Goal: Task Accomplishment & Management: Complete application form

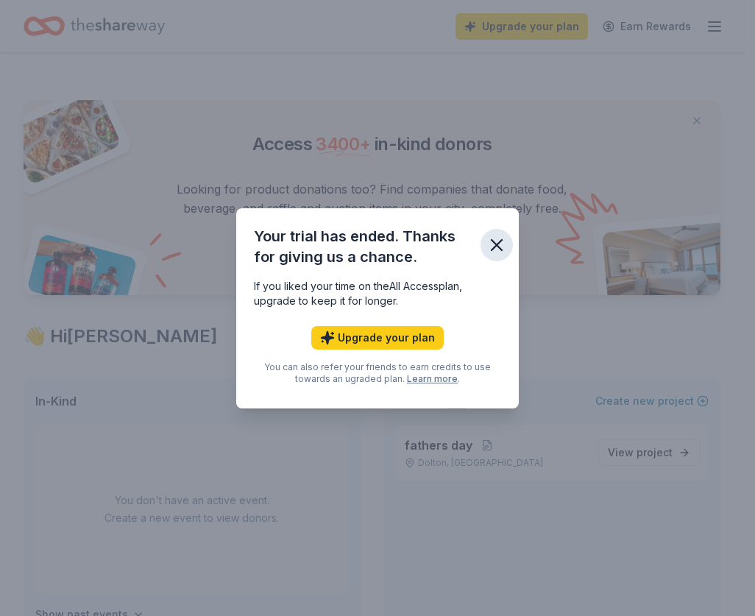
click at [503, 244] on icon "button" at bounding box center [496, 245] width 21 height 21
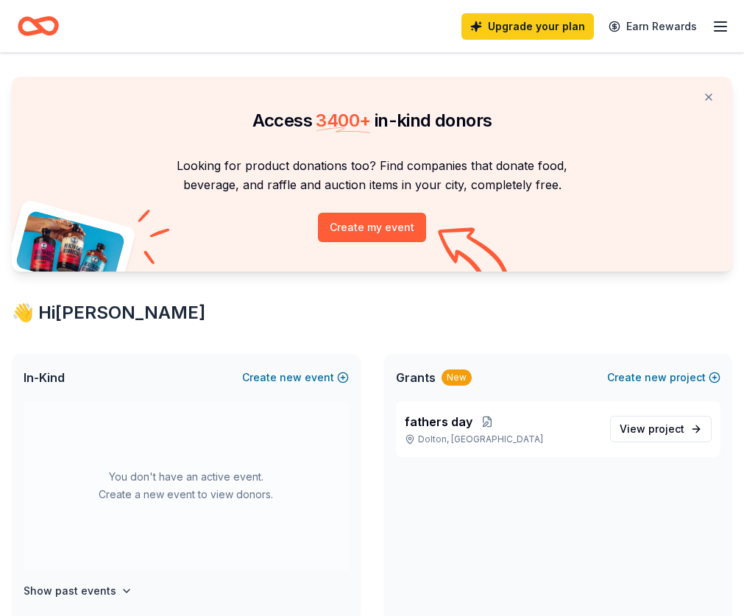
click at [720, 23] on icon "button" at bounding box center [721, 27] width 18 height 18
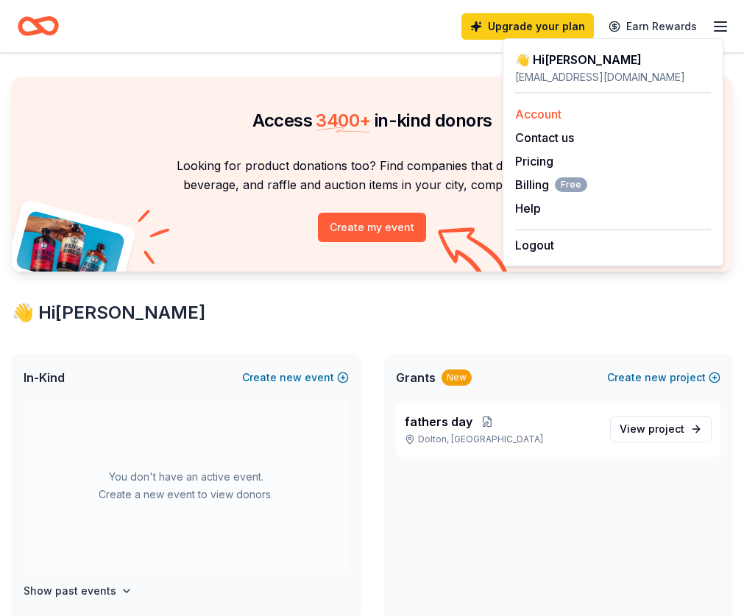
click at [556, 111] on link "Account" at bounding box center [538, 114] width 46 height 15
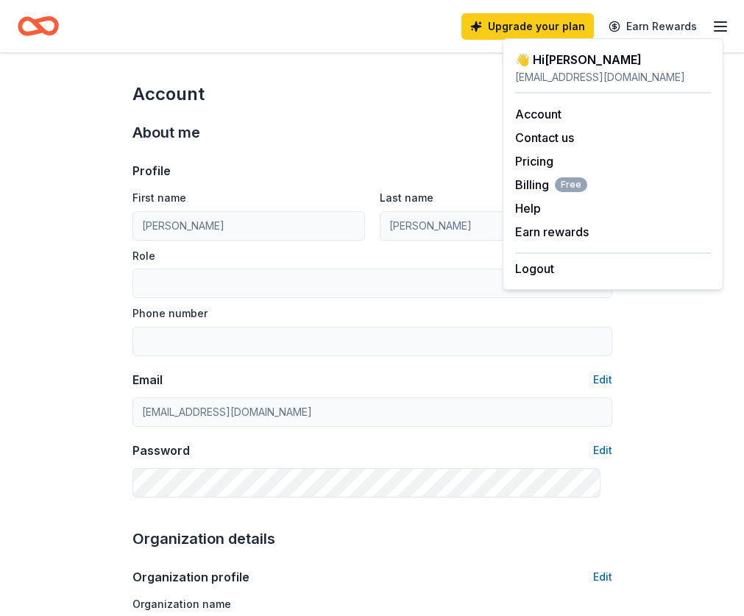
click at [714, 31] on line "button" at bounding box center [720, 31] width 12 height 0
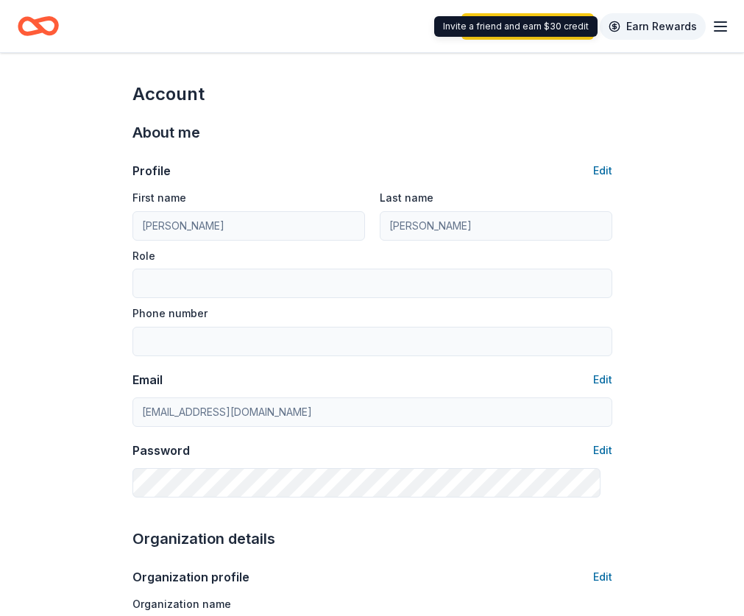
click at [658, 26] on link "Earn Rewards" at bounding box center [653, 26] width 106 height 26
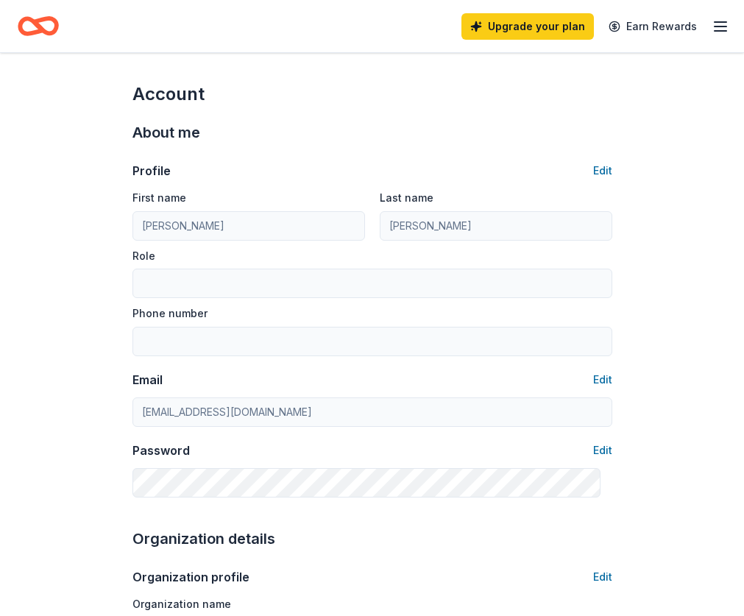
click at [47, 21] on icon "Home" at bounding box center [45, 25] width 23 height 15
click at [548, 40] on div "Upgrade your plan Earn Rewards" at bounding box center [595, 26] width 268 height 35
click at [548, 32] on link "Upgrade your plan" at bounding box center [527, 26] width 132 height 26
click at [679, 23] on link "Earn Rewards" at bounding box center [653, 26] width 106 height 26
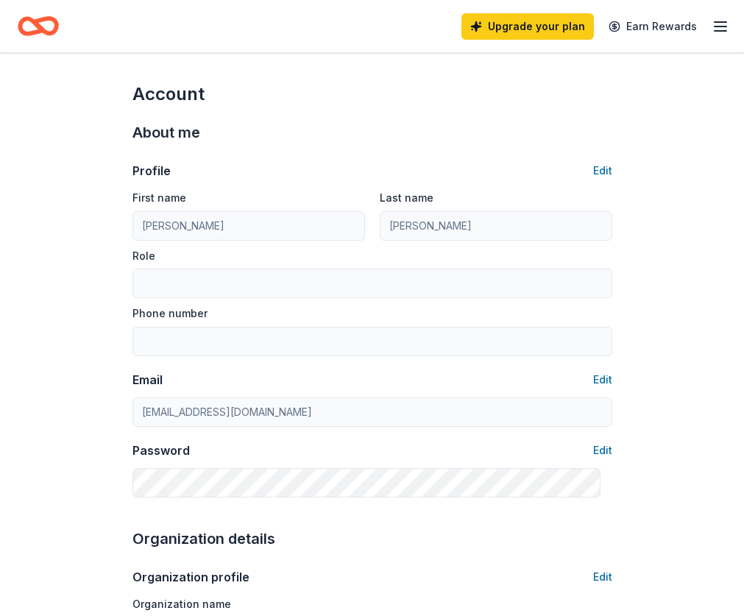
click at [712, 29] on icon "button" at bounding box center [721, 27] width 18 height 18
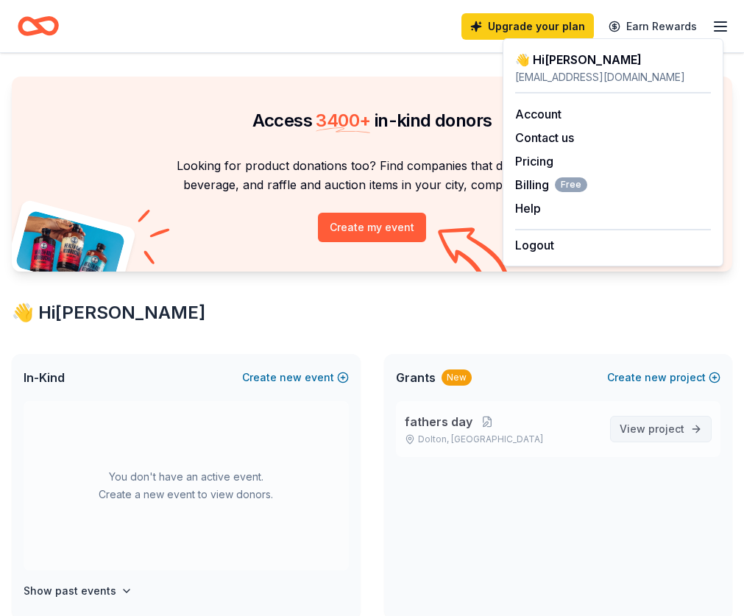
click at [654, 435] on span "project" at bounding box center [666, 428] width 36 height 13
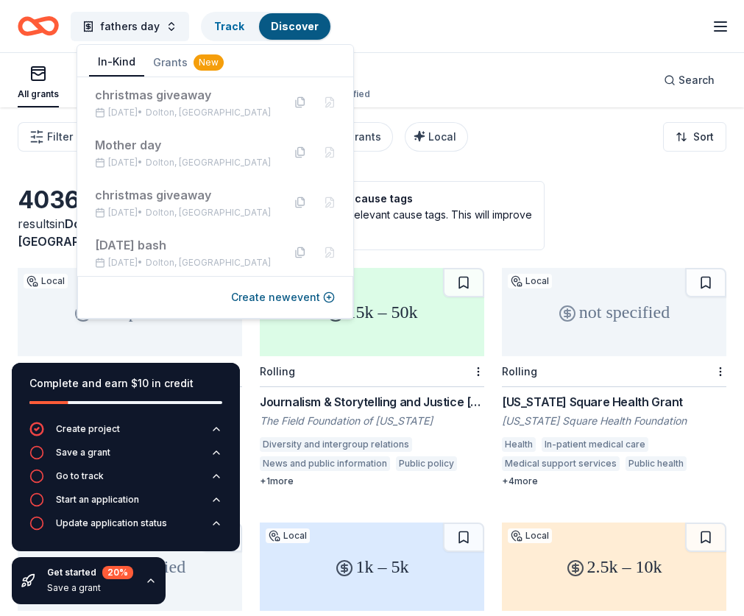
click at [122, 60] on button "In-Kind" at bounding box center [116, 63] width 55 height 28
click at [169, 158] on div "May 10, 2024 • Dolton, IL" at bounding box center [183, 163] width 176 height 12
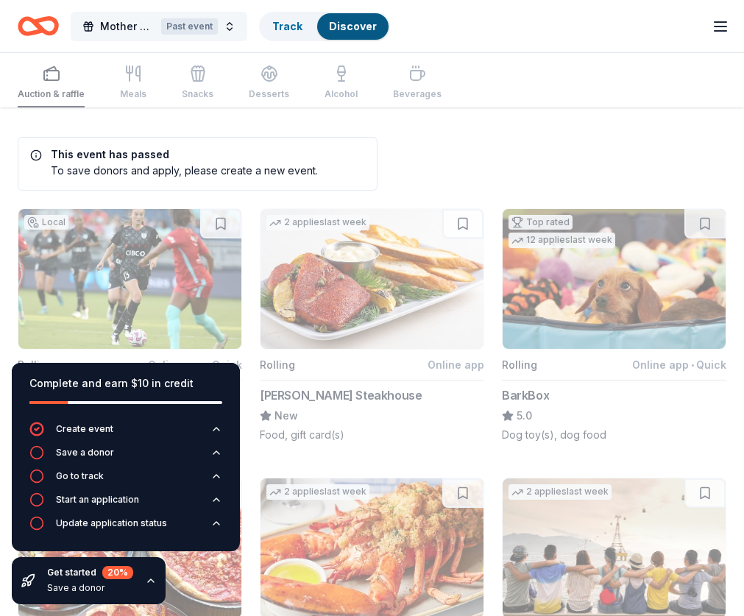
click at [127, 23] on span "Mother day" at bounding box center [127, 27] width 55 height 18
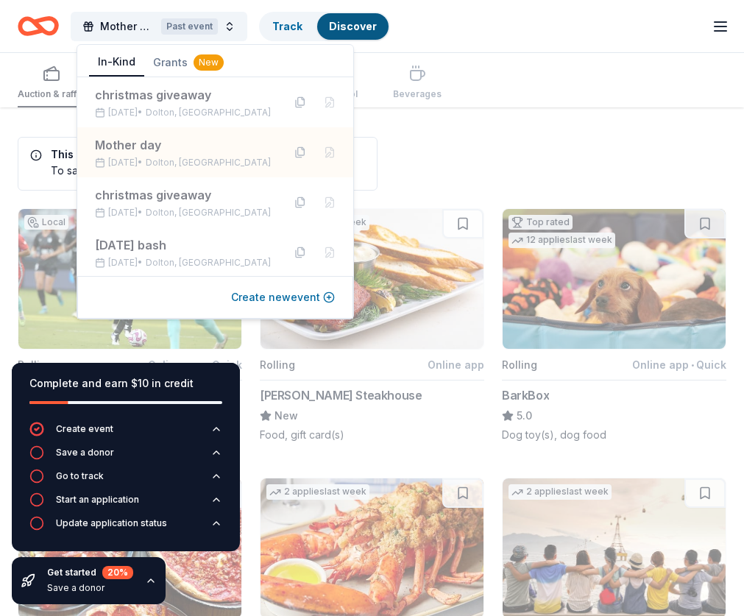
click at [314, 296] on button "Create new event" at bounding box center [283, 297] width 104 height 18
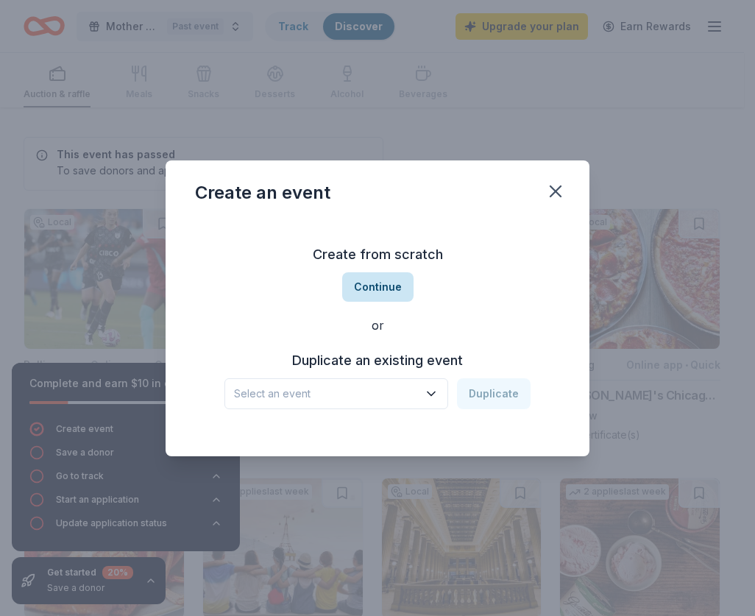
click at [377, 282] on button "Continue" at bounding box center [377, 286] width 71 height 29
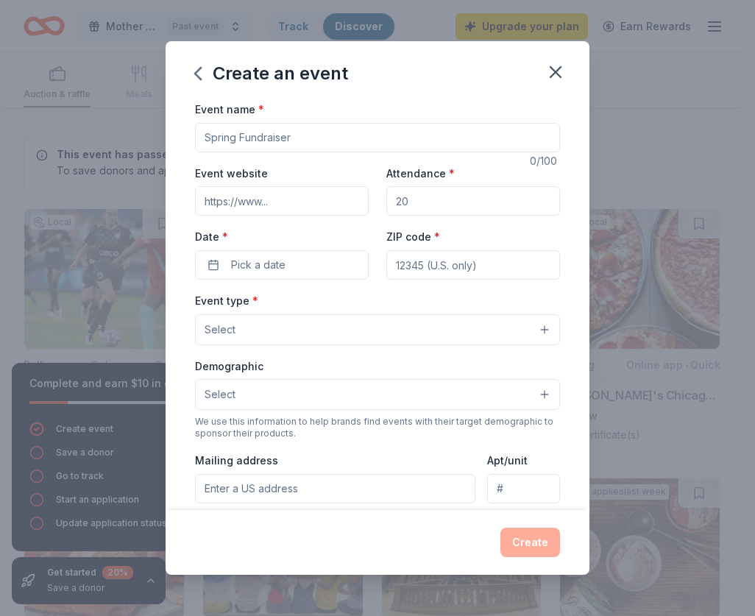
click at [276, 135] on input "Event name *" at bounding box center [377, 137] width 365 height 29
type input "winter fest"
click at [283, 267] on span "Pick a date" at bounding box center [258, 265] width 54 height 18
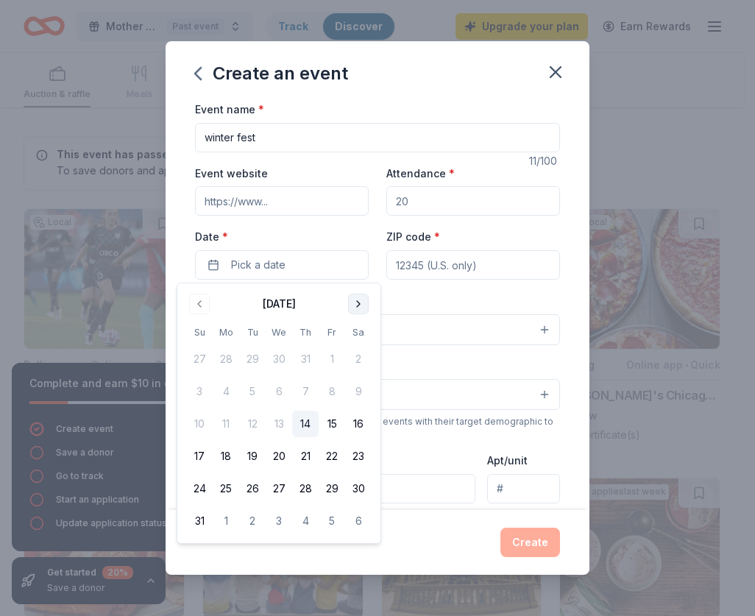
click at [358, 307] on button "Go to next month" at bounding box center [358, 304] width 21 height 21
click at [324, 487] on button "31" at bounding box center [332, 488] width 26 height 26
click at [428, 269] on input "ZIP code *" at bounding box center [473, 264] width 174 height 29
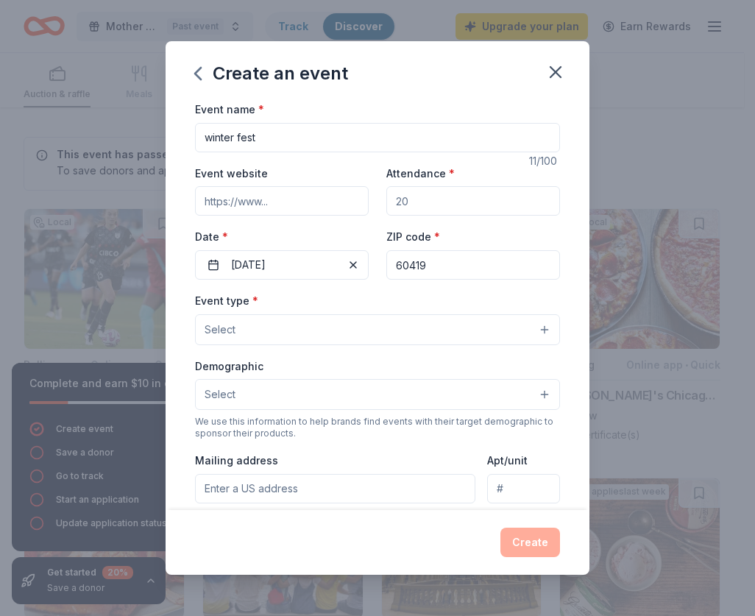
type input "60419"
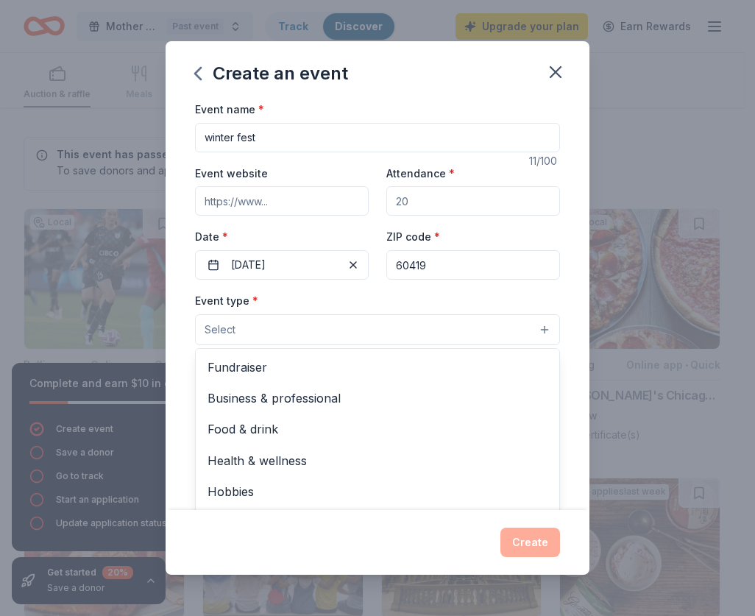
click at [252, 326] on button "Select" at bounding box center [377, 329] width 365 height 31
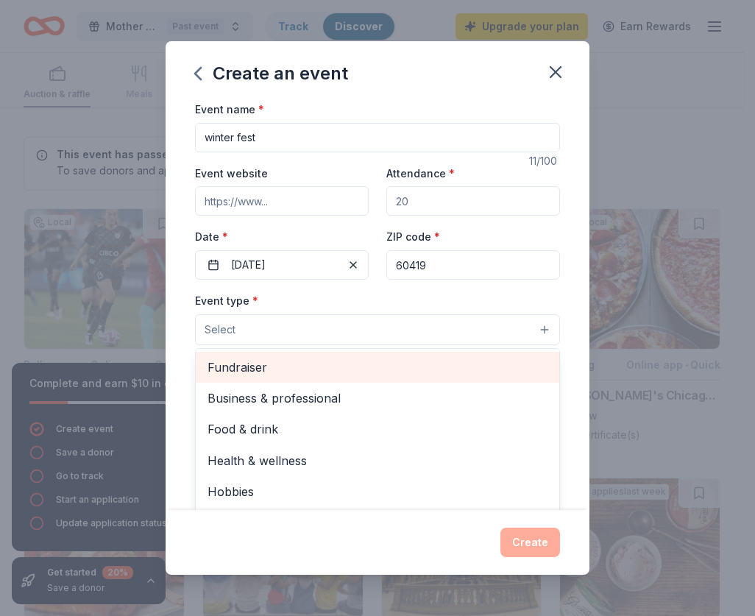
click at [269, 366] on span "Fundraiser" at bounding box center [377, 367] width 340 height 19
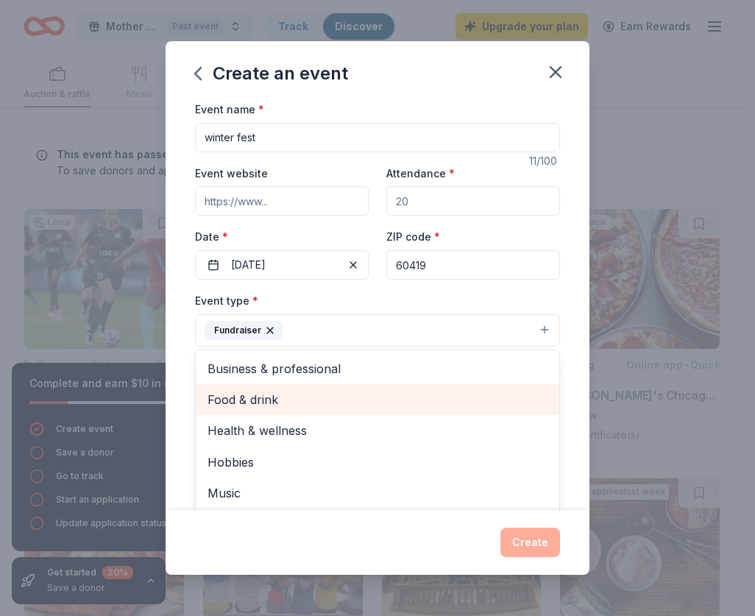
click at [269, 397] on span "Food & drink" at bounding box center [377, 399] width 340 height 19
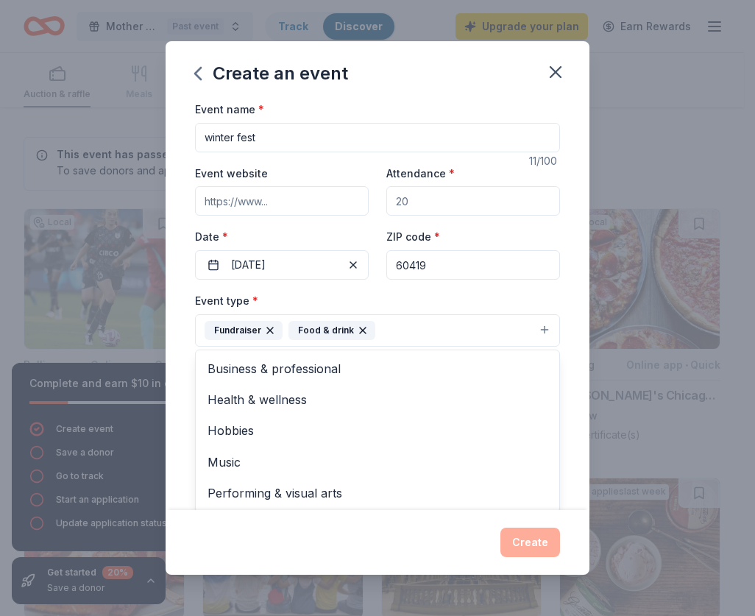
click at [564, 452] on div "Event name * winter fest 11 /100 Event website Attendance * Date * 10/31/2025 Z…" at bounding box center [378, 305] width 424 height 410
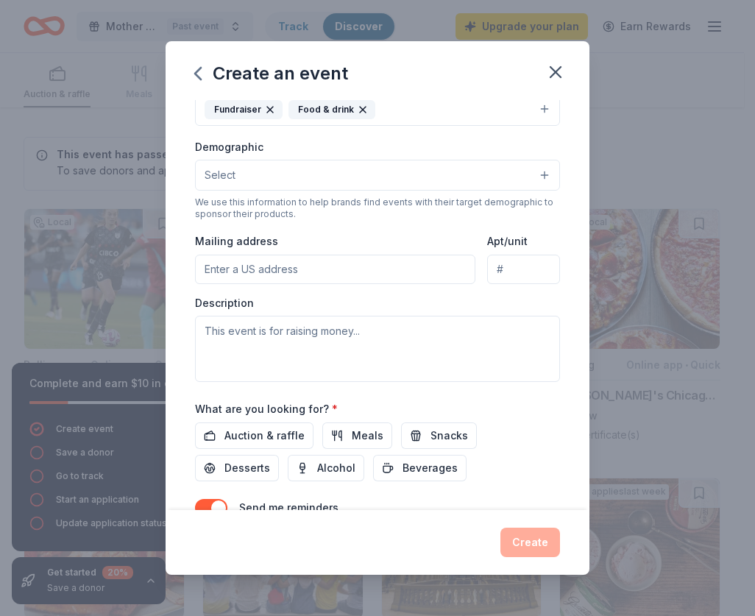
scroll to position [295, 0]
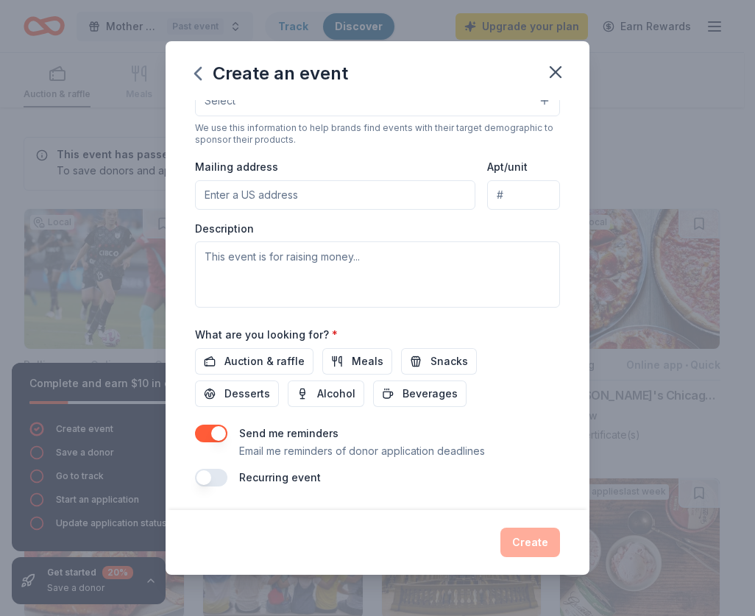
click at [238, 200] on input "Mailing address" at bounding box center [335, 194] width 280 height 29
type input "dolton,il"
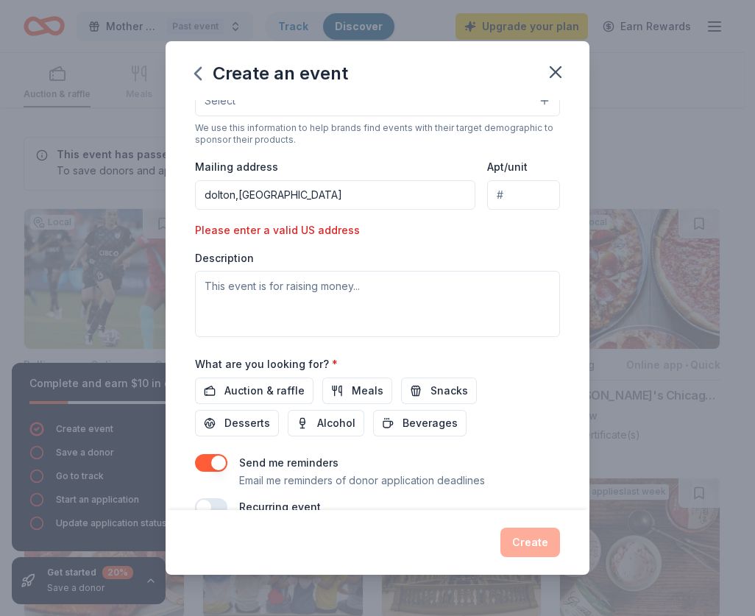
scroll to position [74, 0]
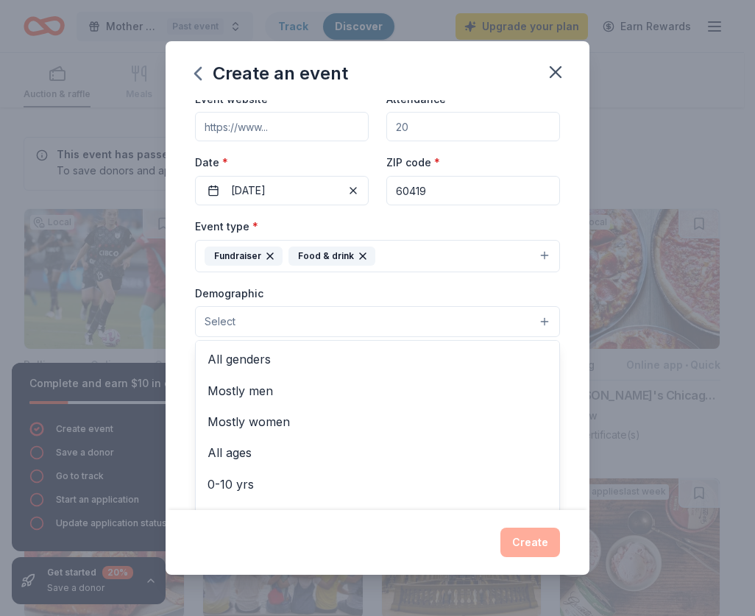
click at [290, 313] on button "Select" at bounding box center [377, 321] width 365 height 31
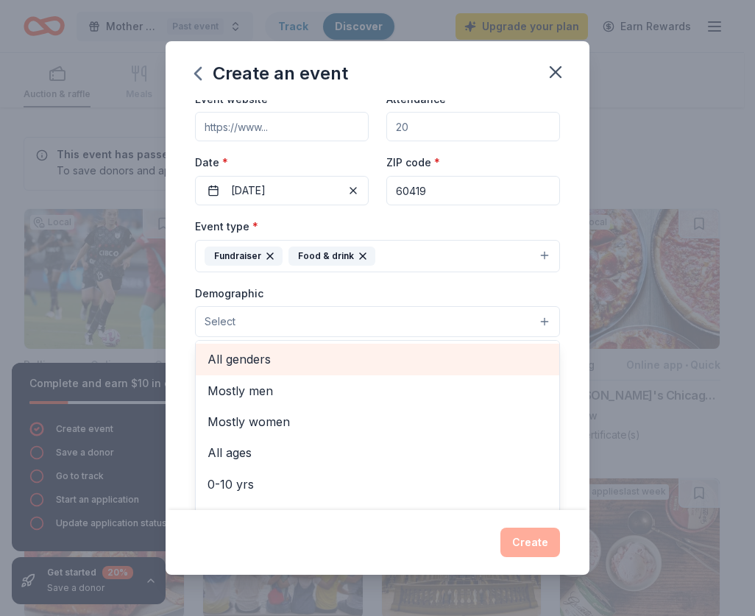
click at [266, 352] on span "All genders" at bounding box center [377, 359] width 340 height 19
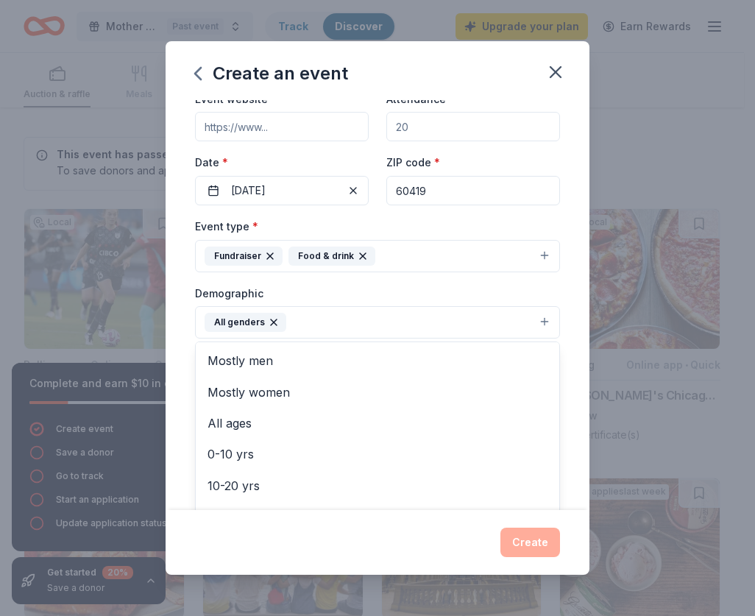
scroll to position [0, 0]
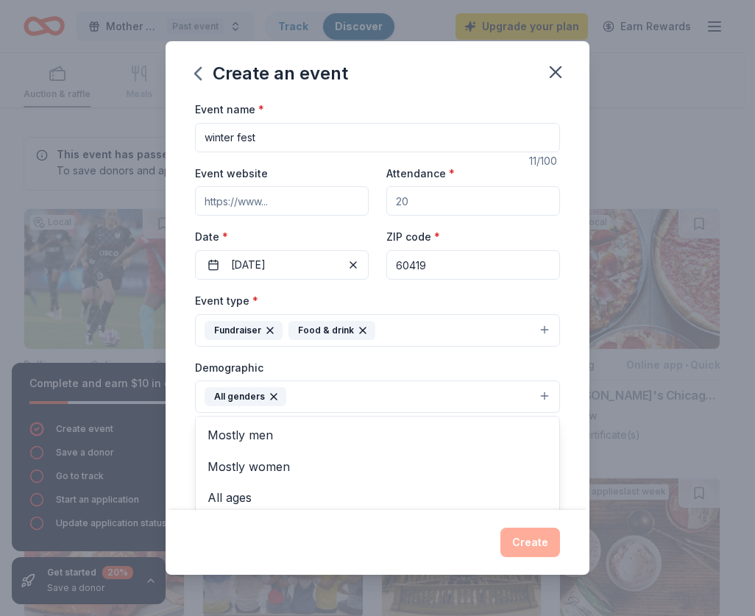
click at [408, 198] on div "Event name * winter fest 11 /100 Event website Attendance * Date * 10/31/2025 Z…" at bounding box center [377, 456] width 365 height 712
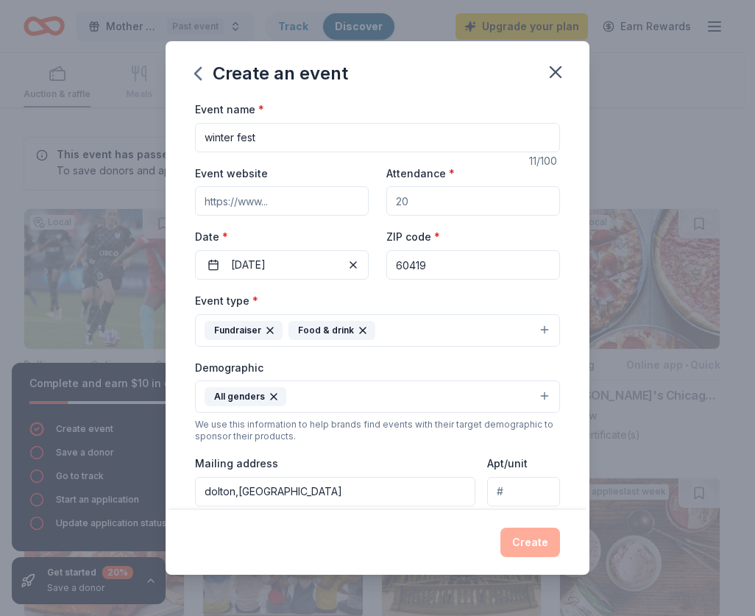
click at [405, 201] on input "Attendance *" at bounding box center [473, 200] width 174 height 29
type input "50"
click at [550, 388] on div "Event name * winter fest 11 /100 Event website Attendance * 50 Date * 10/31/202…" at bounding box center [378, 305] width 424 height 410
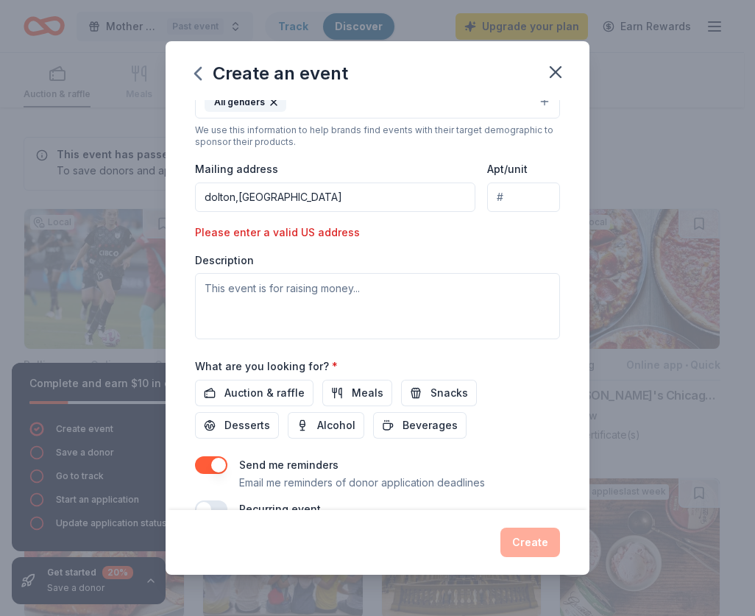
scroll to position [326, 0]
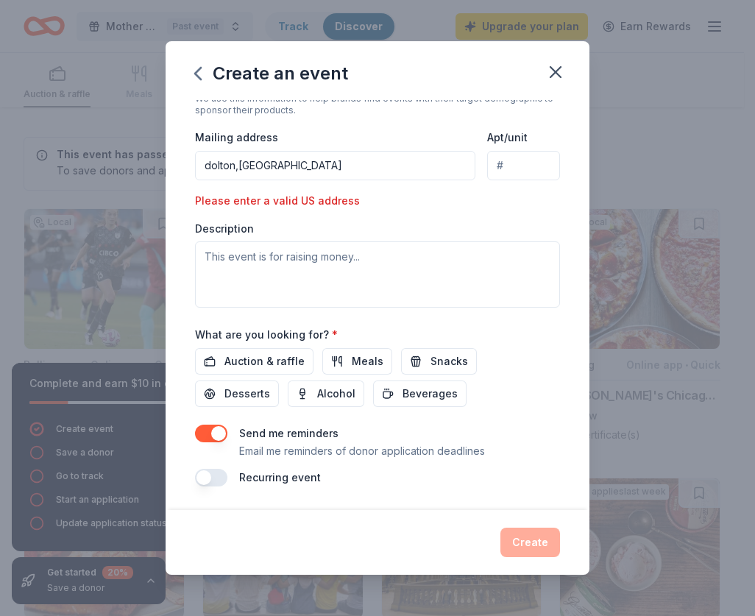
click at [277, 193] on div "Please enter a valid US address" at bounding box center [282, 201] width 174 height 18
drag, startPoint x: 277, startPoint y: 193, endPoint x: 276, endPoint y: 168, distance: 25.0
click at [276, 168] on input "dolton,il" at bounding box center [335, 165] width 280 height 29
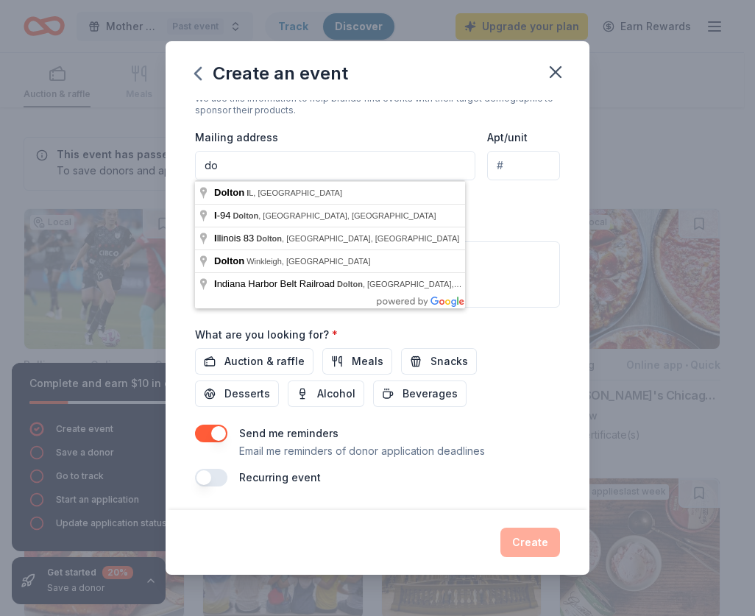
type input "d"
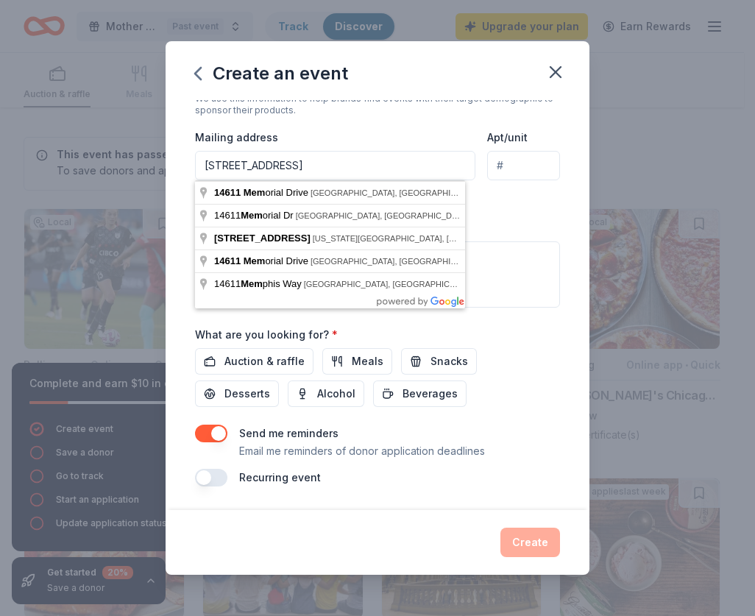
type input "14611 Memorial Drive, Dolton, IL, 60419"
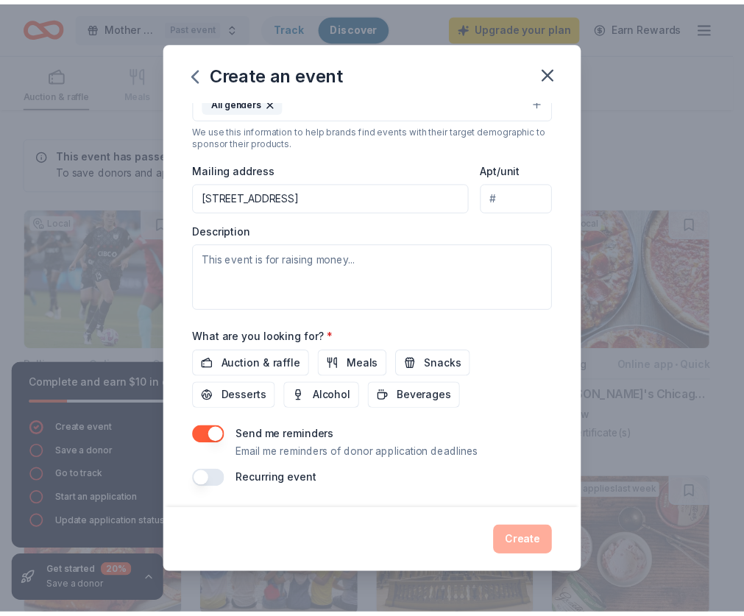
scroll to position [297, 0]
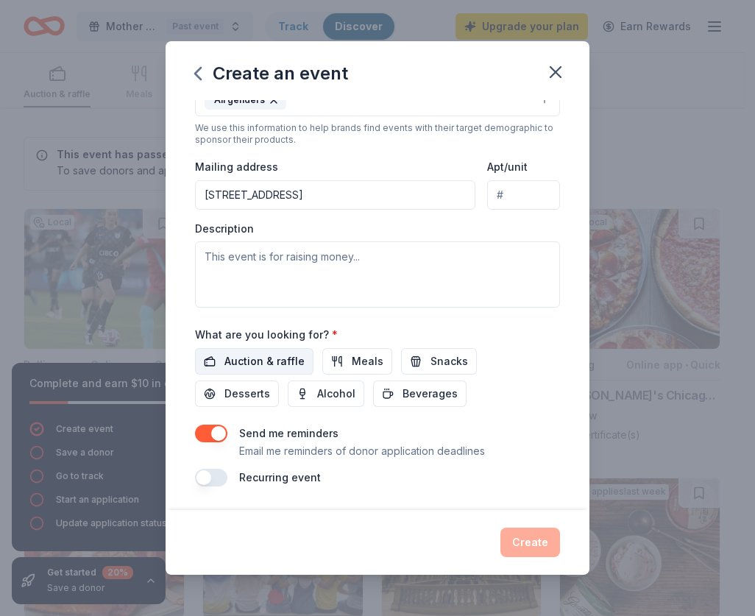
click at [255, 362] on span "Auction & raffle" at bounding box center [264, 361] width 80 height 18
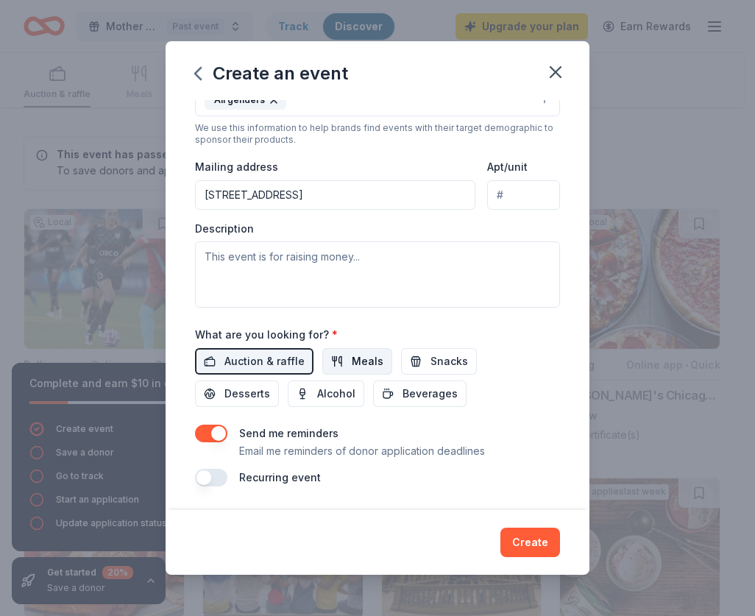
click at [352, 362] on span "Meals" at bounding box center [368, 361] width 32 height 18
click at [447, 363] on span "Snacks" at bounding box center [449, 361] width 38 height 18
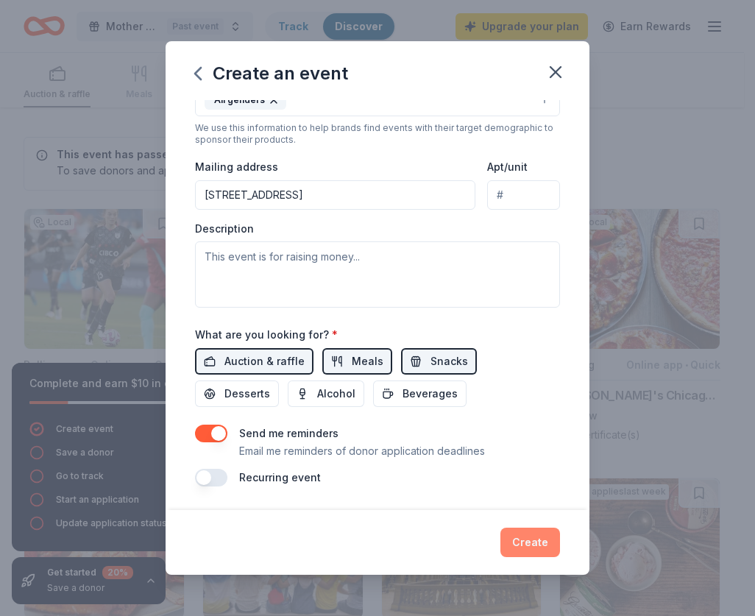
click at [550, 536] on button "Create" at bounding box center [530, 542] width 60 height 29
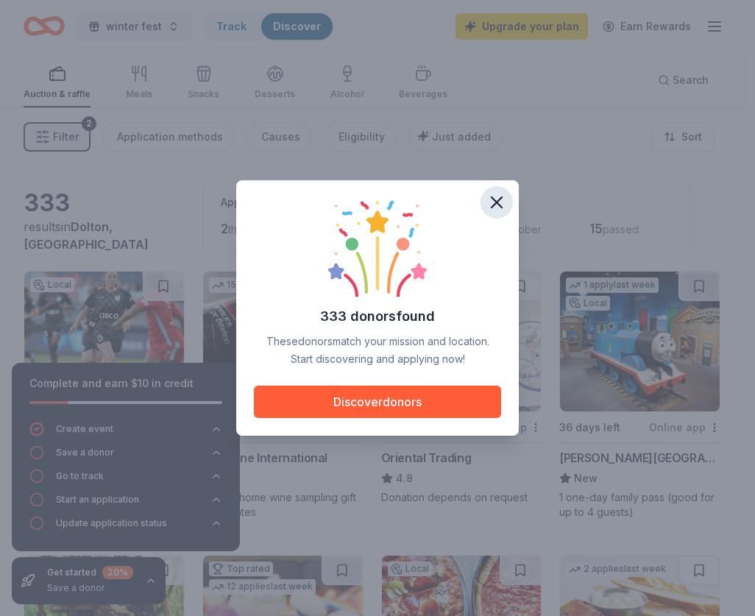
click at [501, 202] on icon "button" at bounding box center [496, 202] width 21 height 21
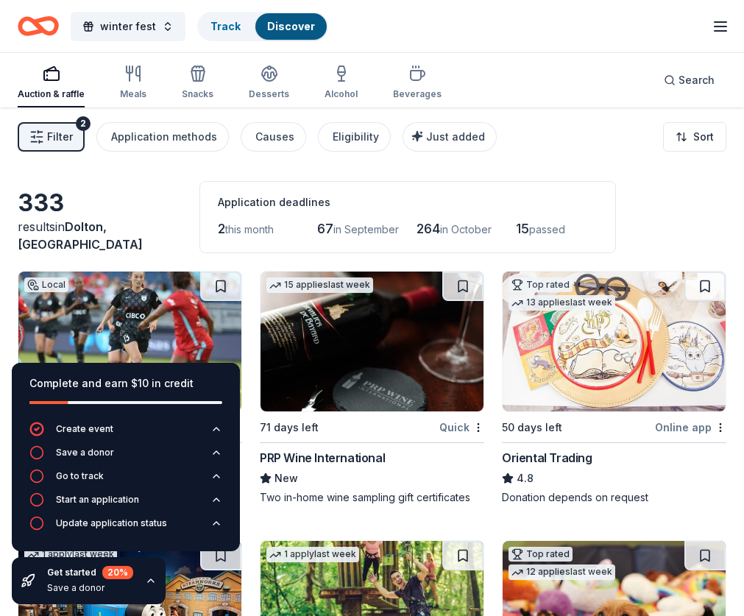
click at [152, 580] on icon "button" at bounding box center [151, 581] width 12 height 12
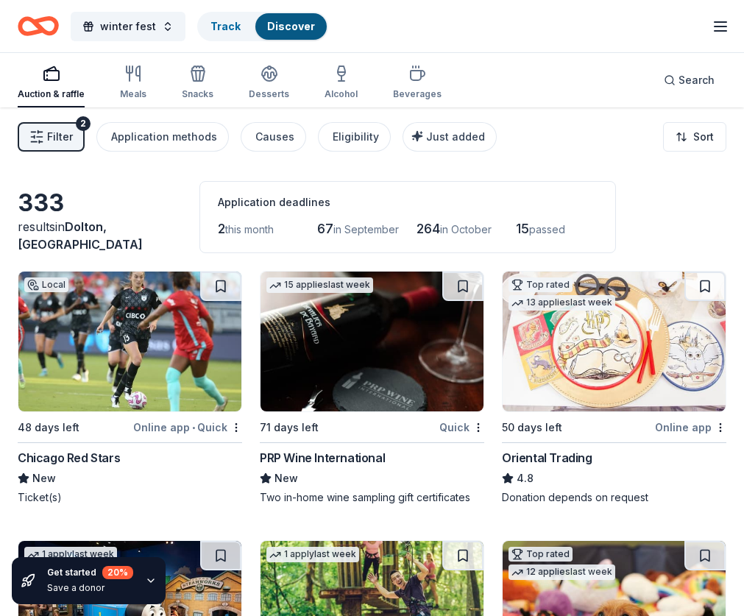
click at [97, 455] on div "Chicago Red Stars" at bounding box center [69, 458] width 102 height 18
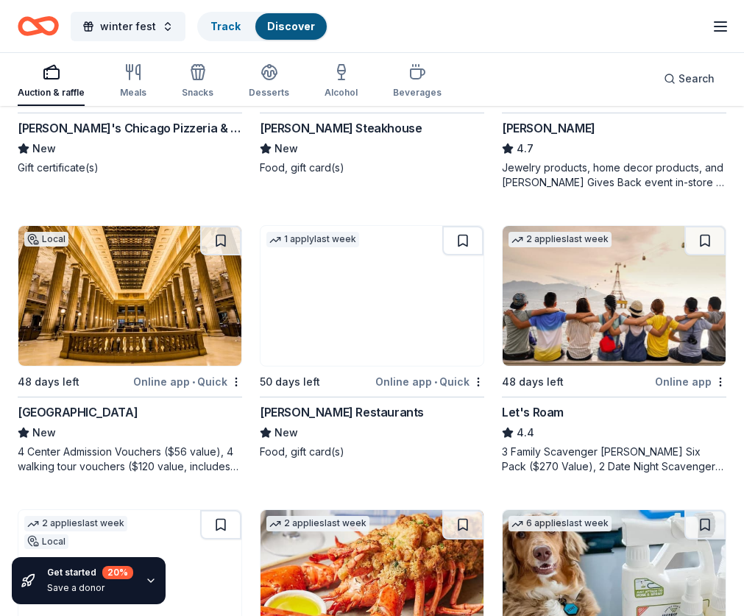
scroll to position [589, 0]
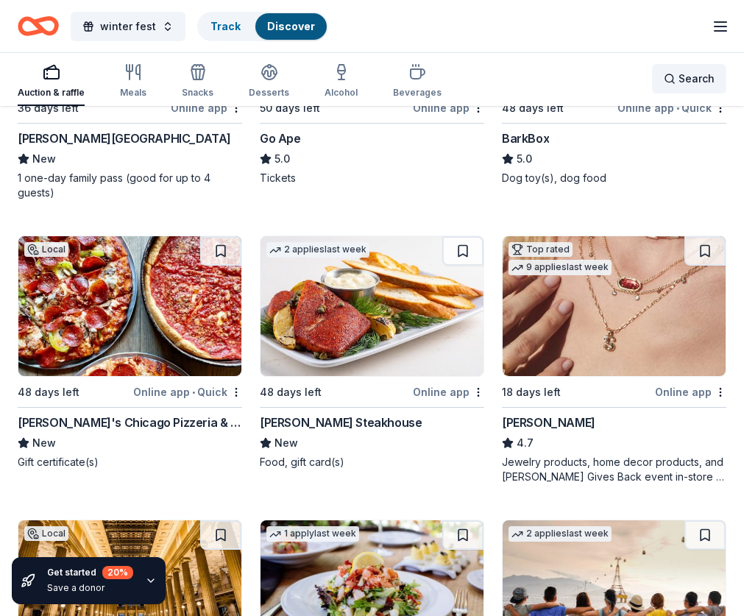
click at [691, 74] on span "Search" at bounding box center [696, 79] width 36 height 18
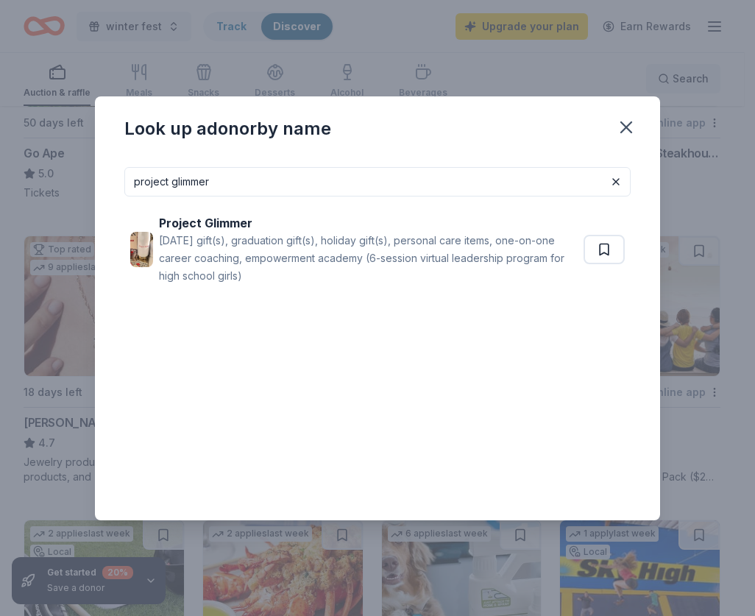
type input "project glimmer"
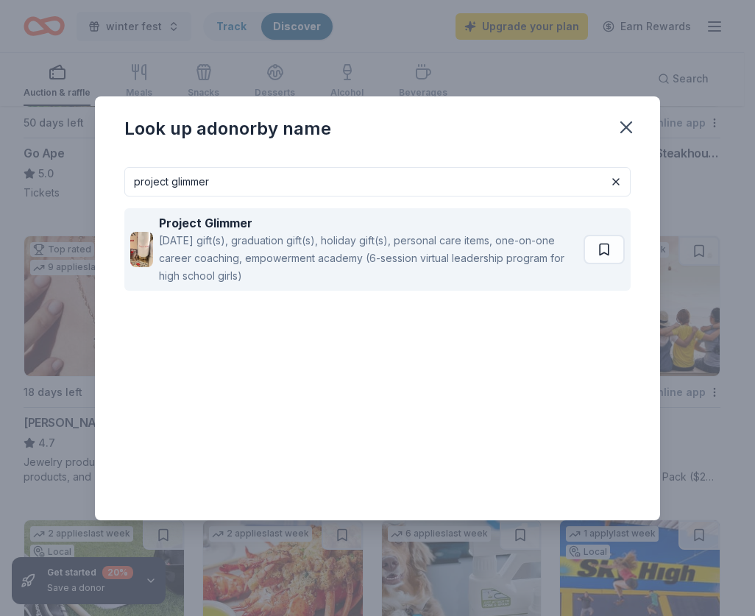
click at [380, 267] on div "Mother's day gift(s), graduation gift(s), holiday gift(s), personal care items,…" at bounding box center [368, 258] width 419 height 53
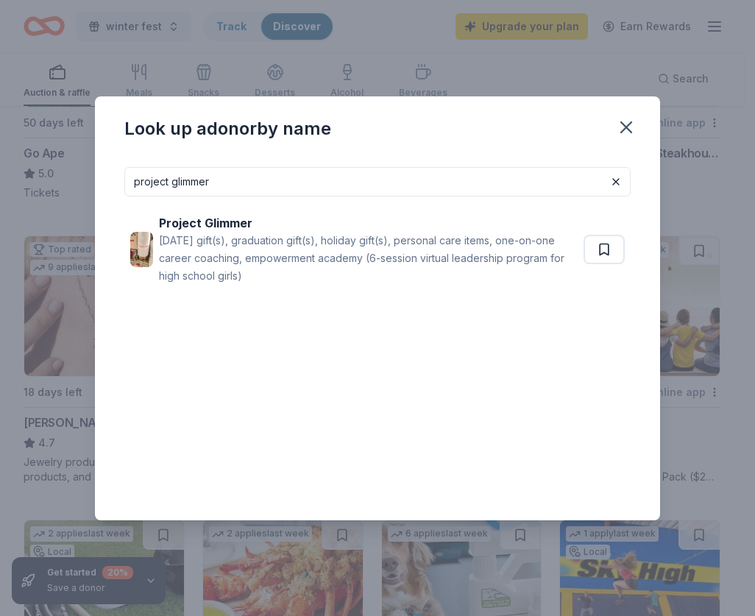
click at [642, 118] on div "Look up a donor by name" at bounding box center [377, 125] width 565 height 59
click at [628, 123] on icon "button" at bounding box center [626, 127] width 21 height 21
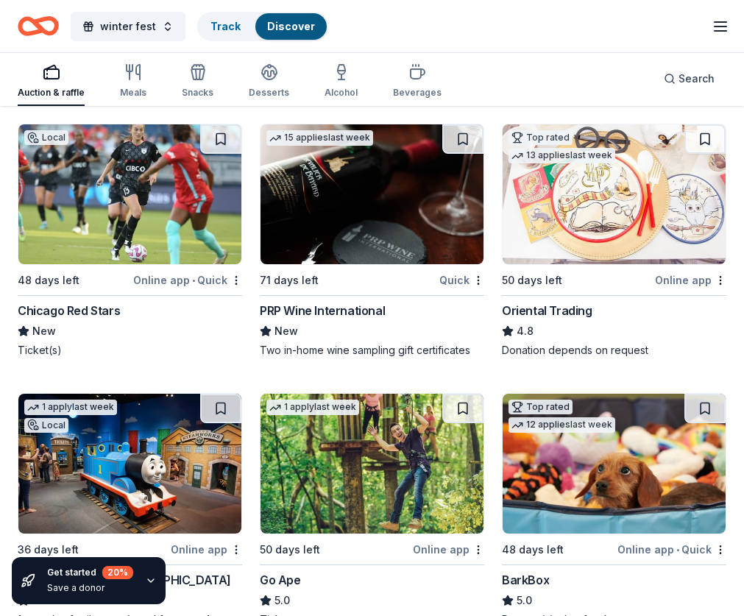
scroll to position [0, 0]
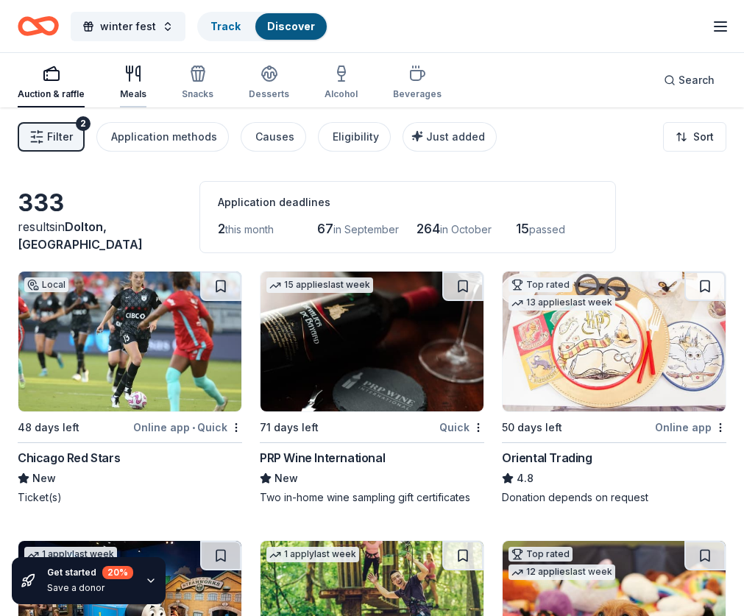
click at [135, 85] on div "Meals" at bounding box center [133, 82] width 26 height 35
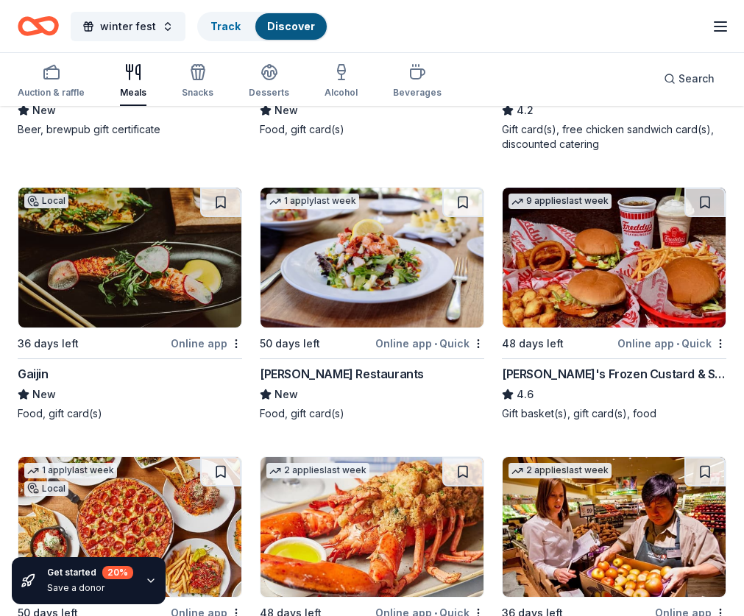
scroll to position [221, 0]
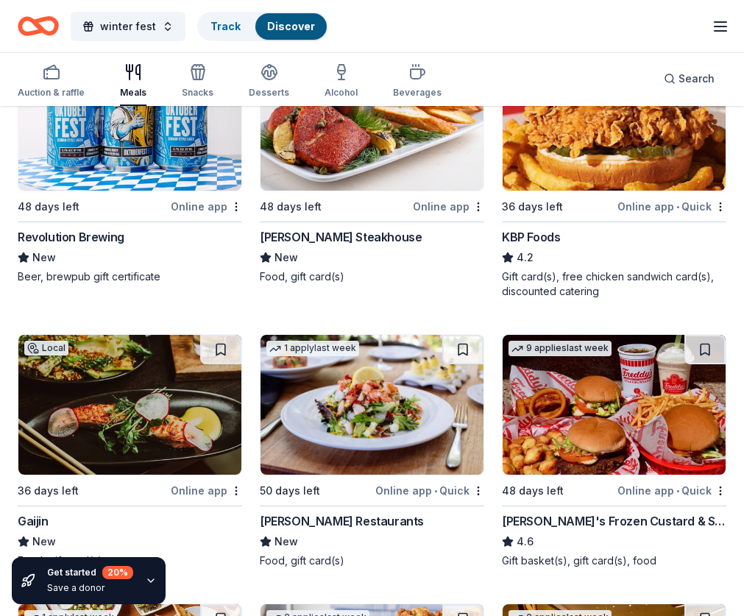
click at [503, 430] on img at bounding box center [614, 405] width 223 height 140
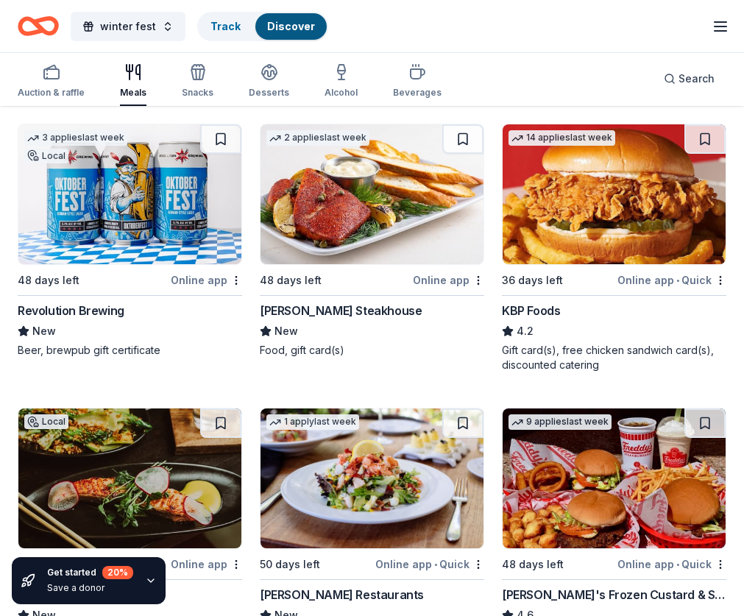
scroll to position [0, 0]
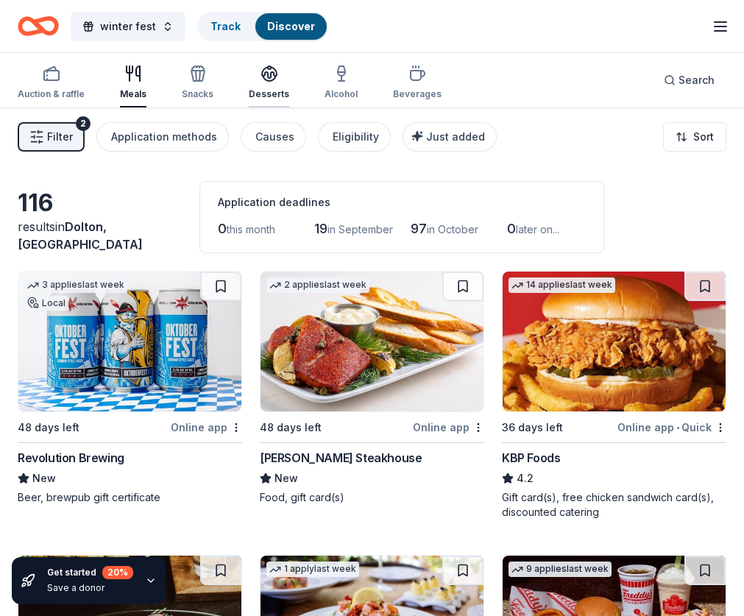
click at [269, 90] on div "Desserts" at bounding box center [269, 94] width 40 height 12
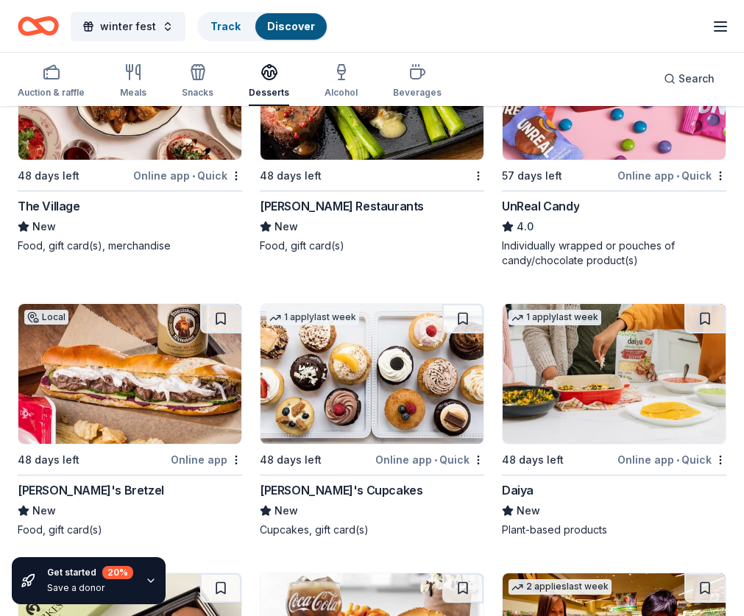
scroll to position [883, 0]
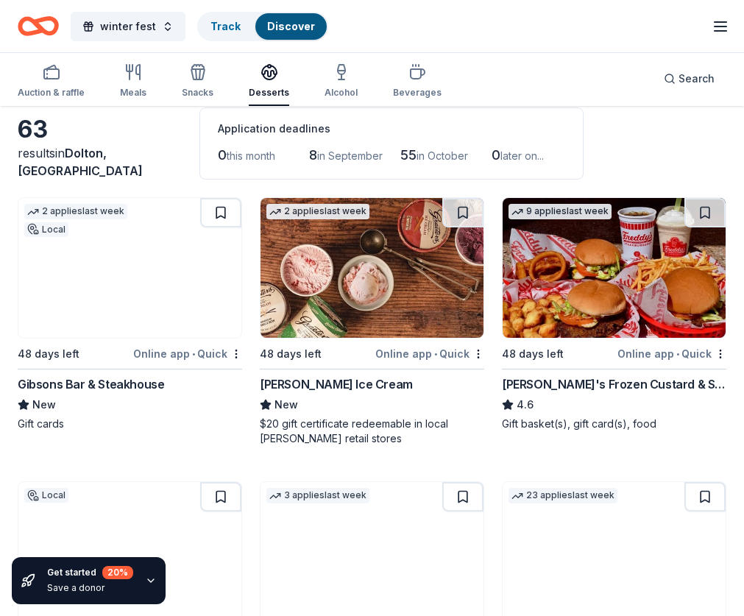
scroll to position [0, 0]
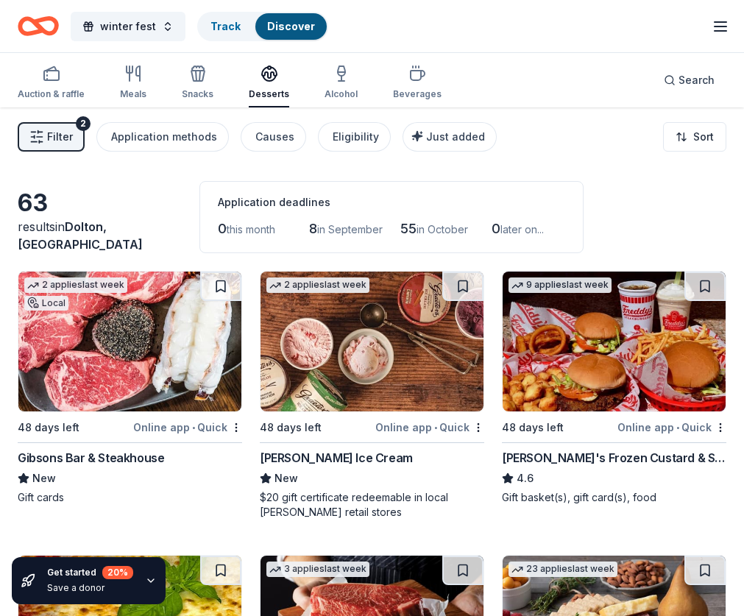
click at [109, 457] on div "Gibsons Bar & Steakhouse" at bounding box center [91, 458] width 146 height 18
click at [260, 460] on div "[PERSON_NAME] Ice Cream" at bounding box center [336, 458] width 153 height 18
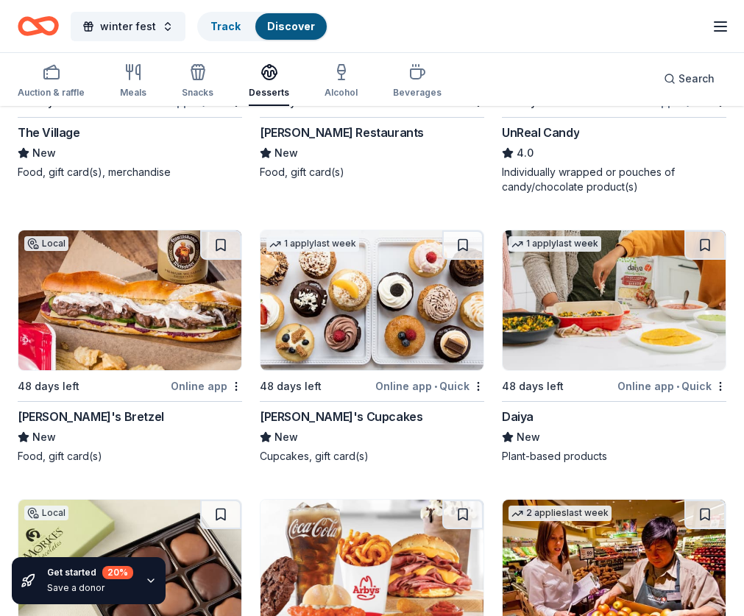
scroll to position [1324, 0]
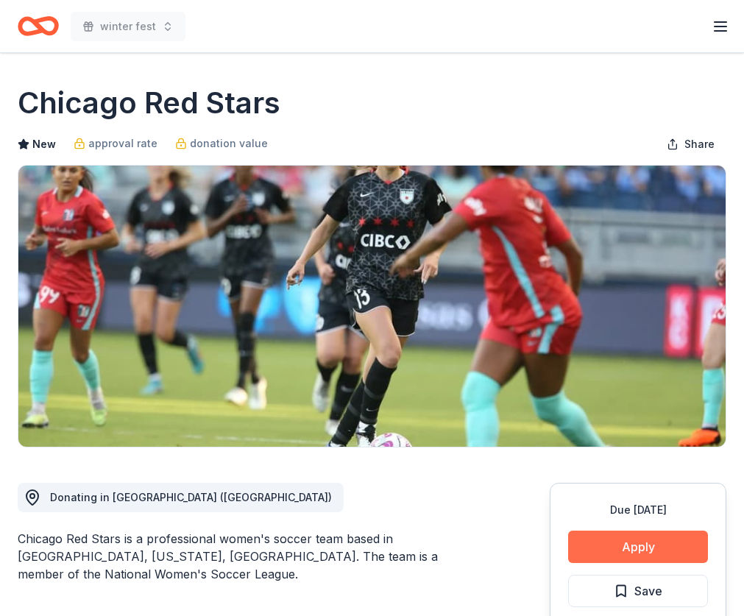
click at [637, 548] on button "Apply" at bounding box center [638, 547] width 140 height 32
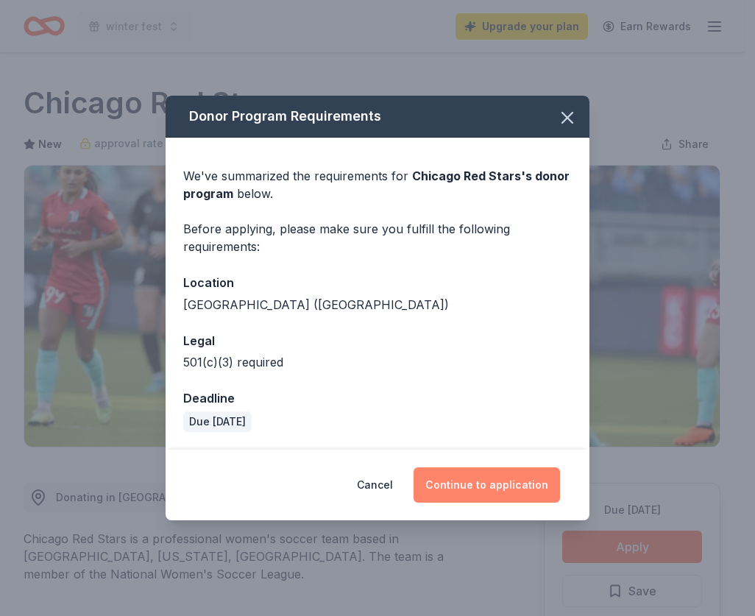
click at [508, 475] on button "Continue to application" at bounding box center [487, 484] width 146 height 35
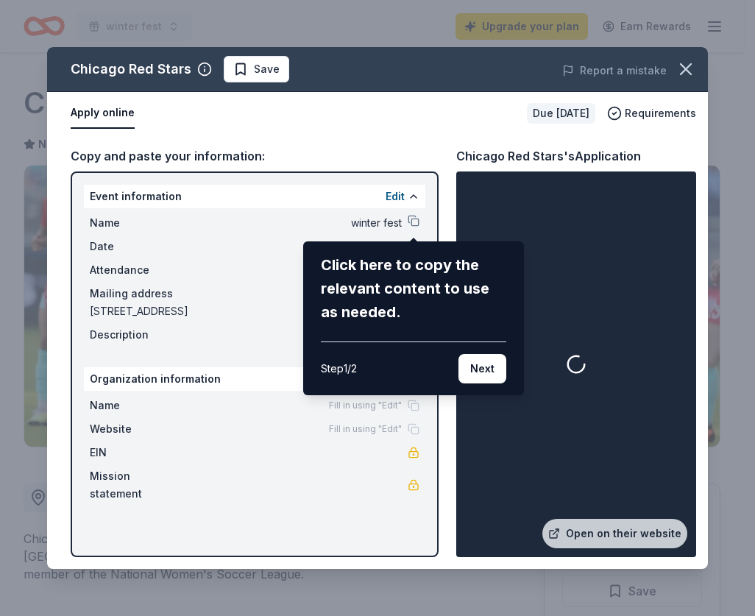
click at [486, 369] on button "Next" at bounding box center [482, 368] width 48 height 29
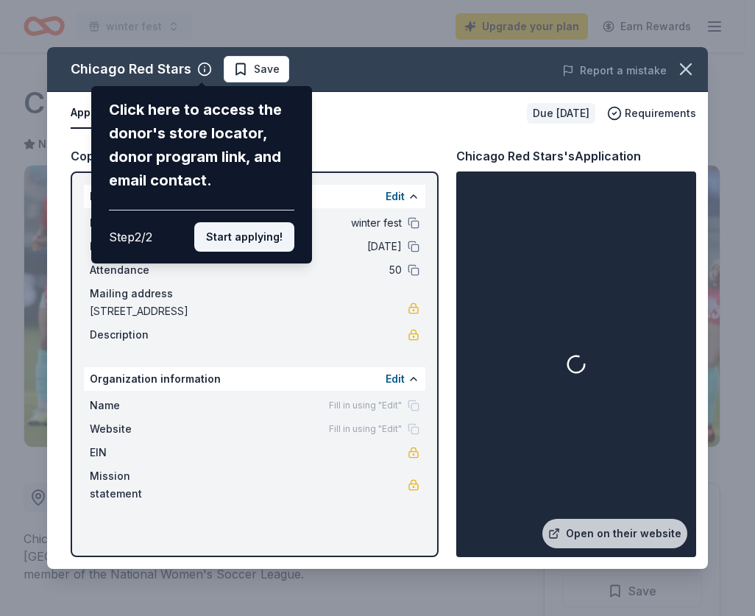
click at [263, 238] on button "Start applying!" at bounding box center [244, 236] width 100 height 29
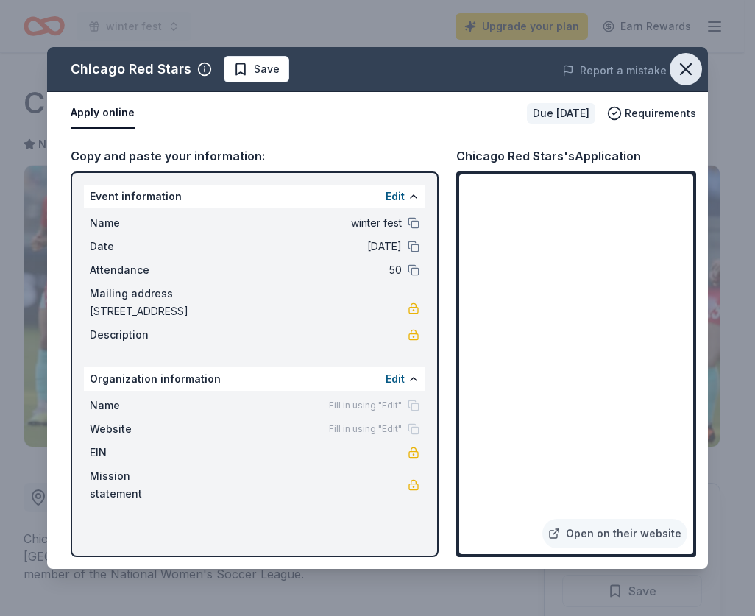
click at [685, 61] on icon "button" at bounding box center [685, 69] width 21 height 21
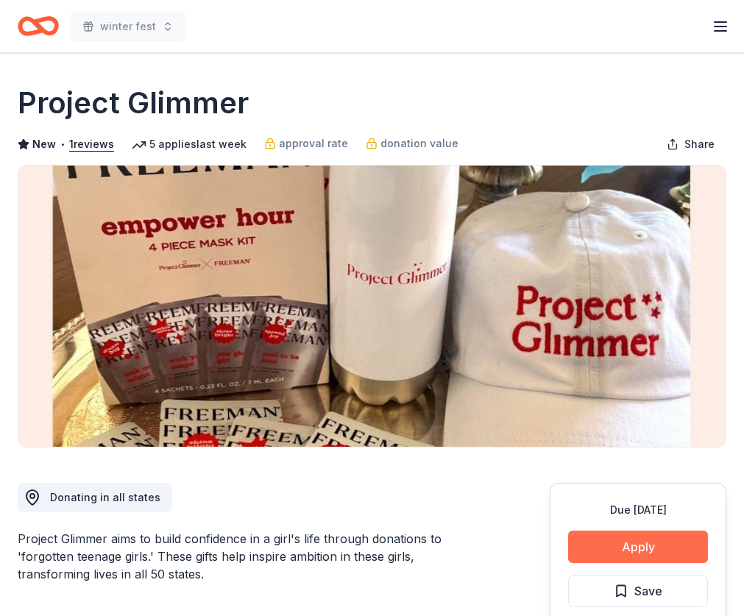
click at [670, 550] on button "Apply" at bounding box center [638, 547] width 140 height 32
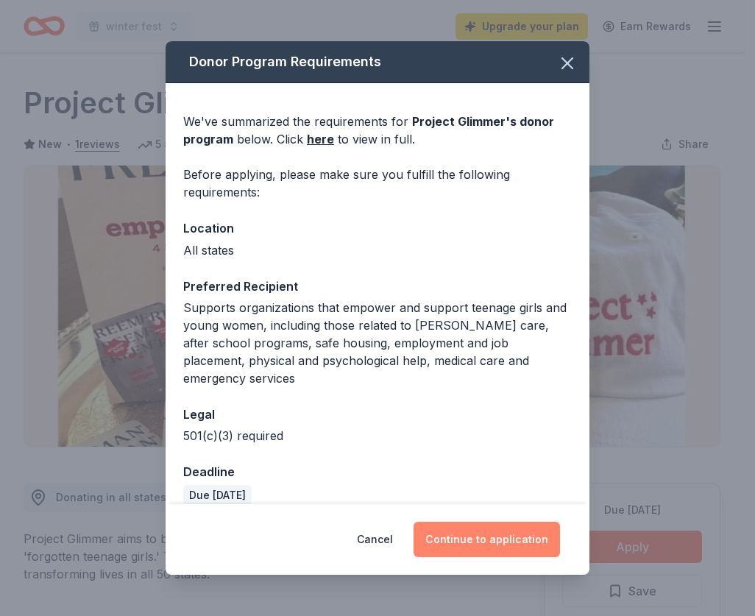
click at [513, 545] on button "Continue to application" at bounding box center [487, 539] width 146 height 35
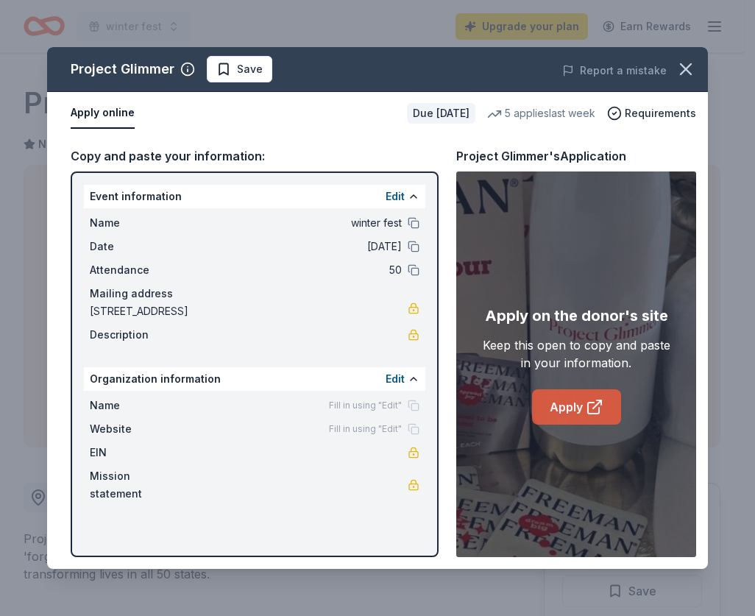
click at [570, 405] on link "Apply" at bounding box center [576, 406] width 89 height 35
click at [606, 402] on link "Apply" at bounding box center [576, 406] width 89 height 35
click at [676, 68] on icon "button" at bounding box center [685, 69] width 21 height 21
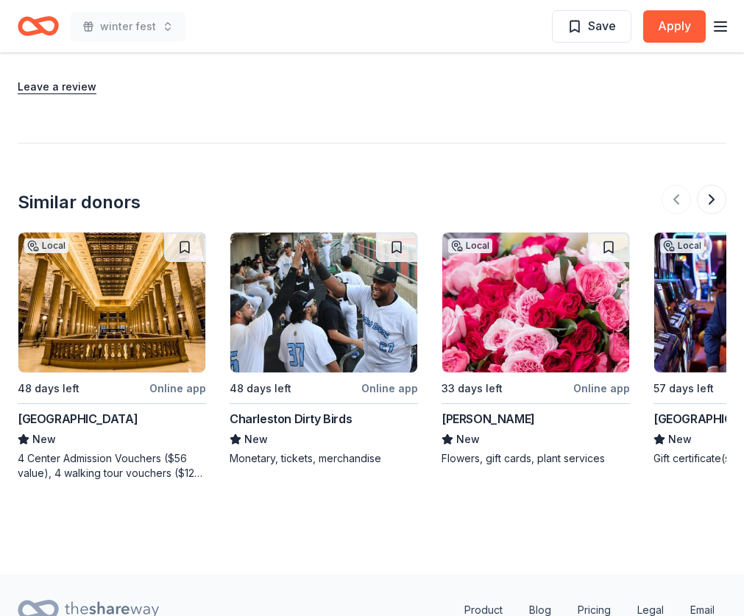
scroll to position [1757, 0]
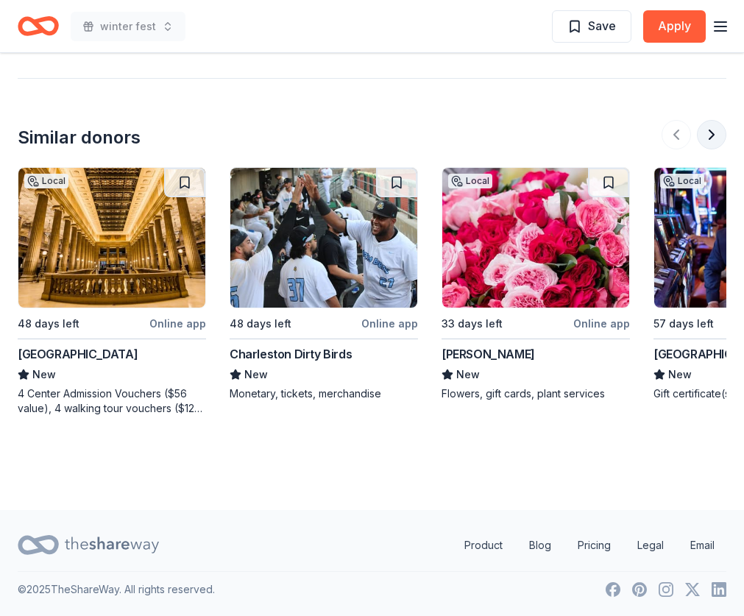
click at [705, 135] on button at bounding box center [711, 134] width 29 height 29
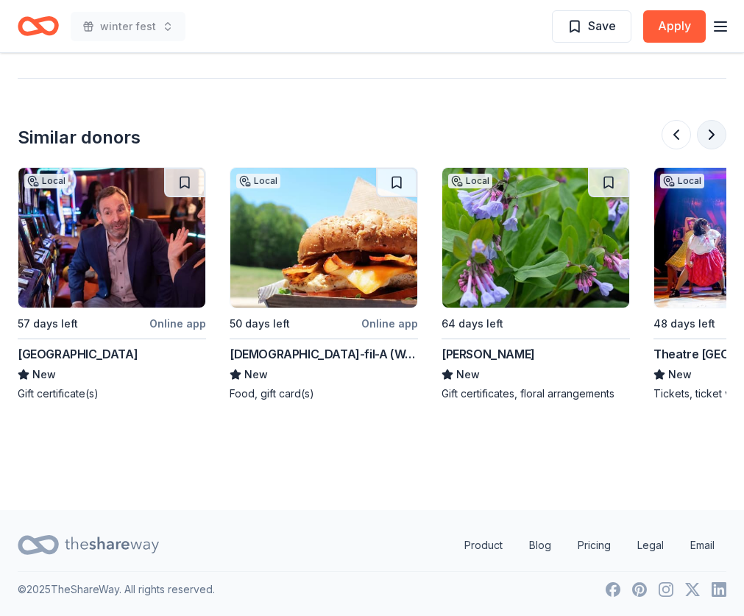
click at [705, 135] on button at bounding box center [711, 134] width 29 height 29
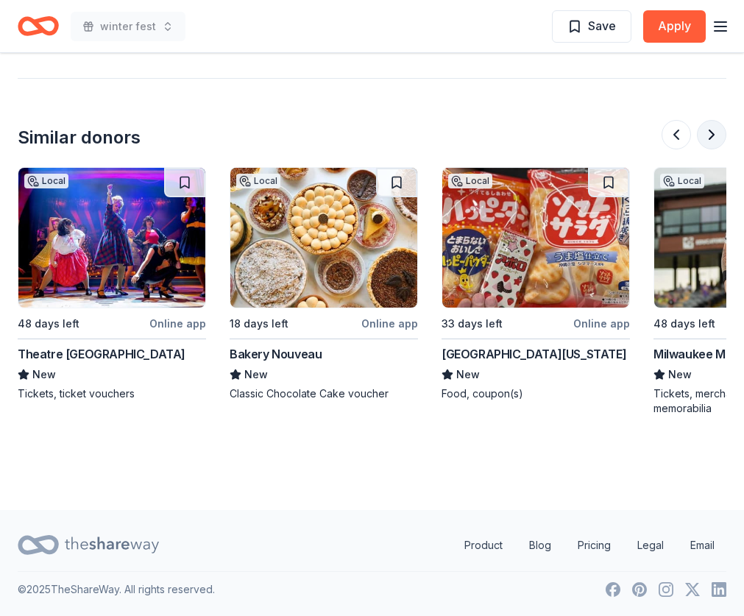
click at [705, 135] on button at bounding box center [711, 134] width 29 height 29
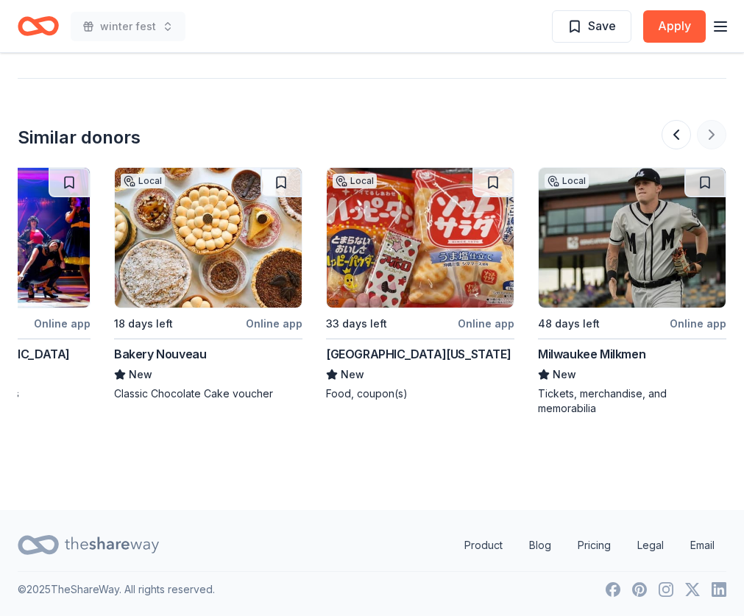
click at [705, 135] on div at bounding box center [693, 134] width 65 height 29
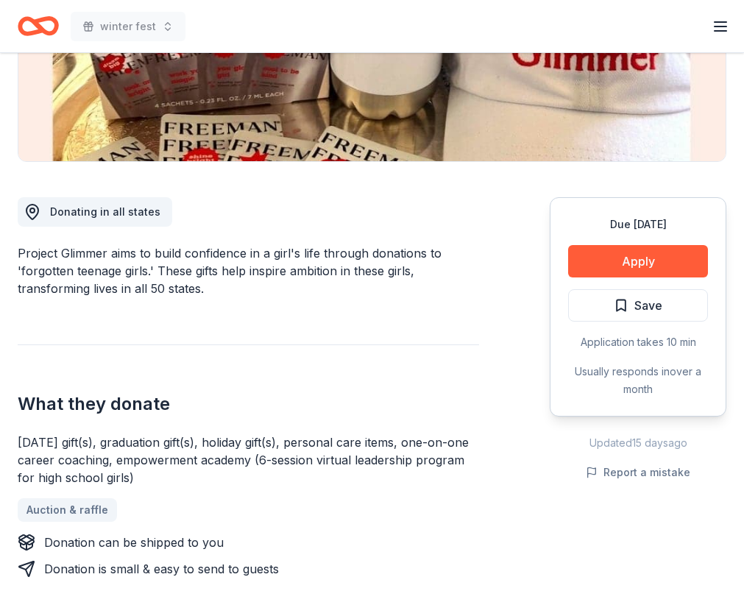
scroll to position [0, 0]
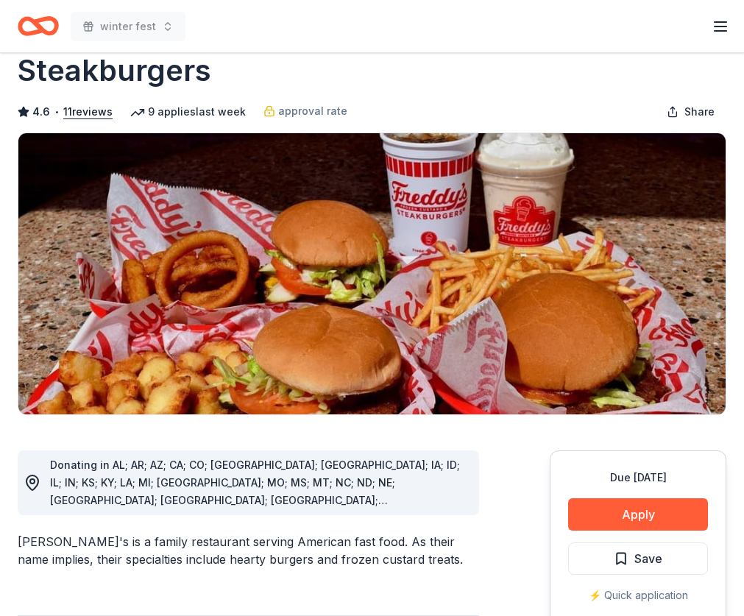
scroll to position [147, 0]
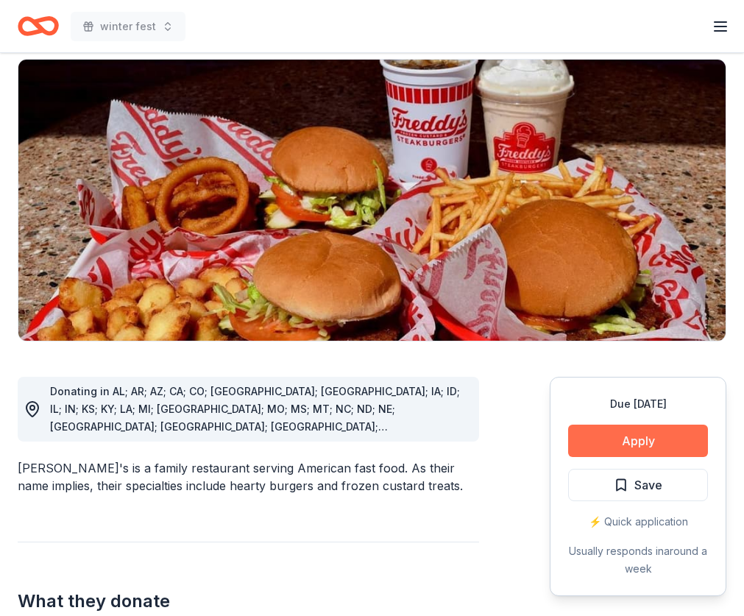
click at [617, 425] on button "Apply" at bounding box center [638, 441] width 140 height 32
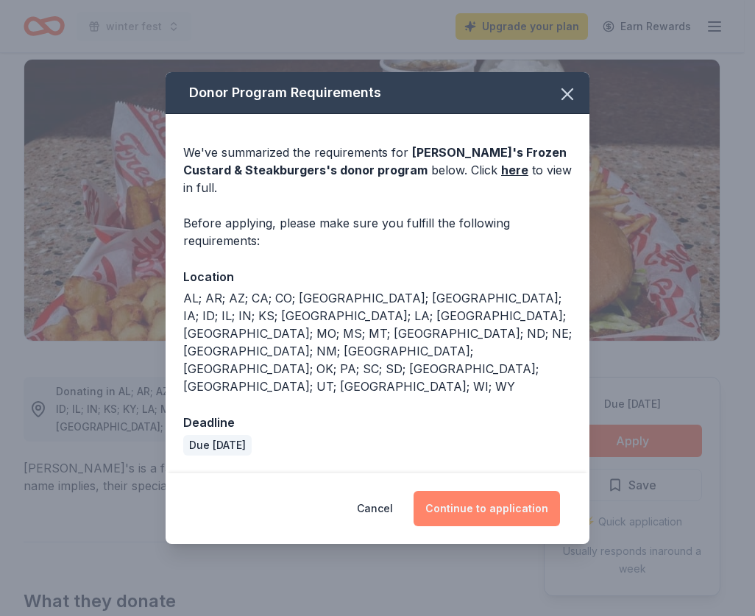
click at [512, 491] on button "Continue to application" at bounding box center [487, 508] width 146 height 35
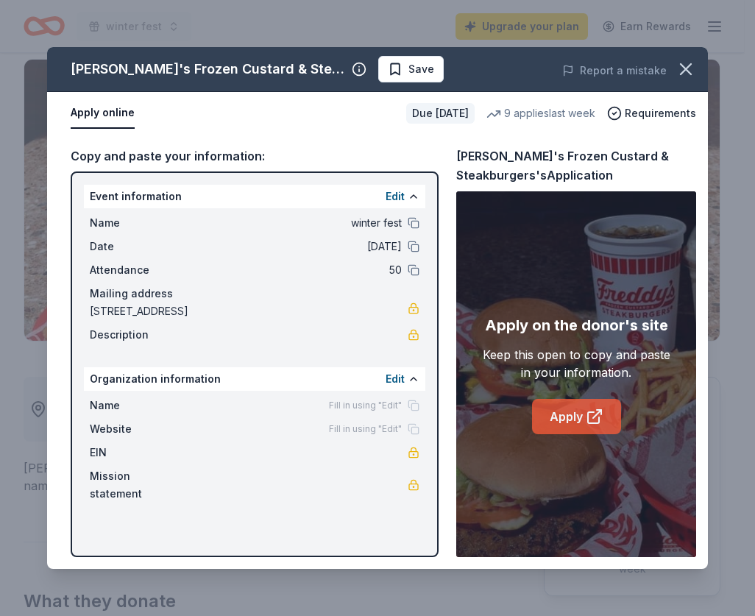
click at [588, 418] on icon at bounding box center [593, 417] width 11 height 11
click at [678, 72] on icon "button" at bounding box center [685, 69] width 21 height 21
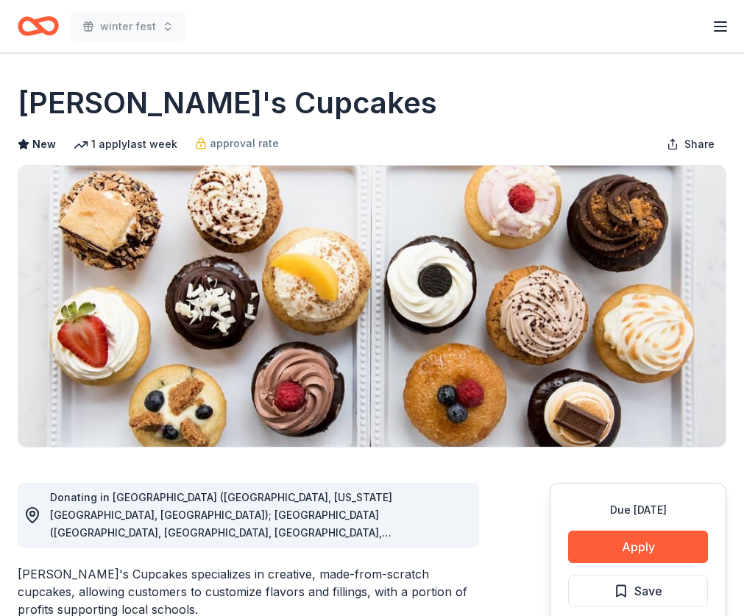
scroll to position [147, 0]
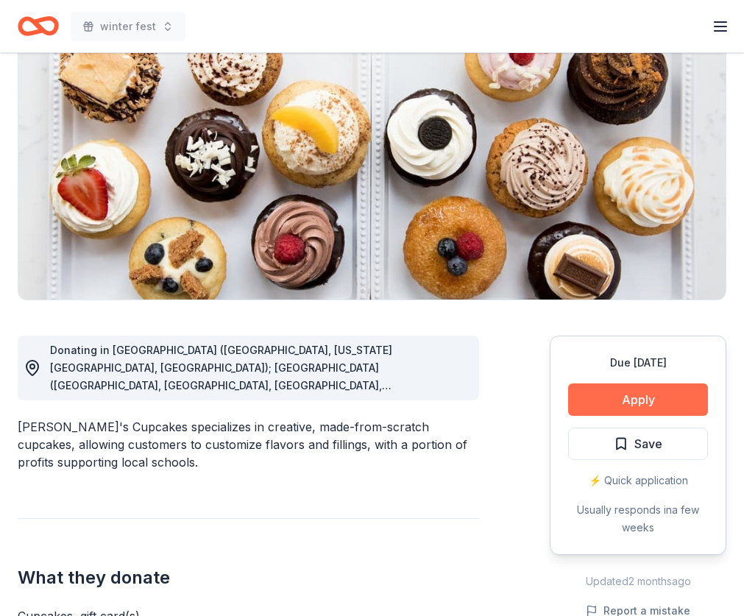
click at [572, 398] on button "Apply" at bounding box center [638, 399] width 140 height 32
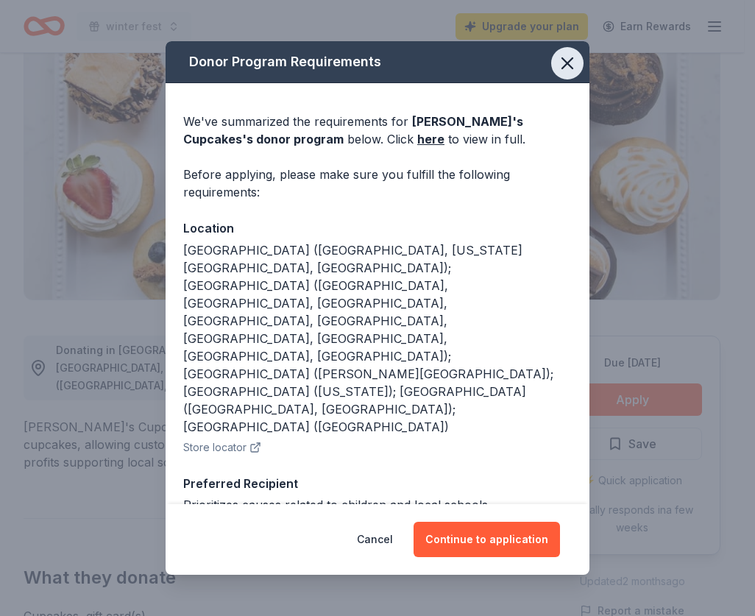
click at [567, 74] on icon "button" at bounding box center [567, 63] width 21 height 21
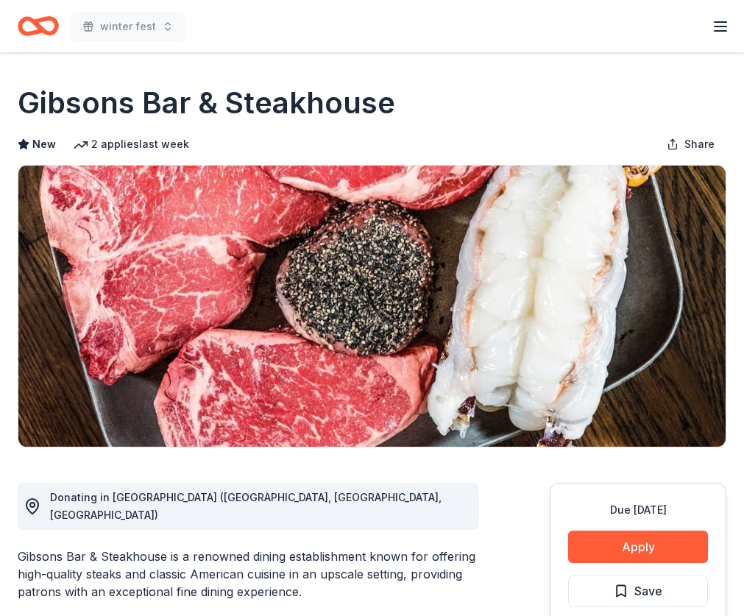
scroll to position [441, 0]
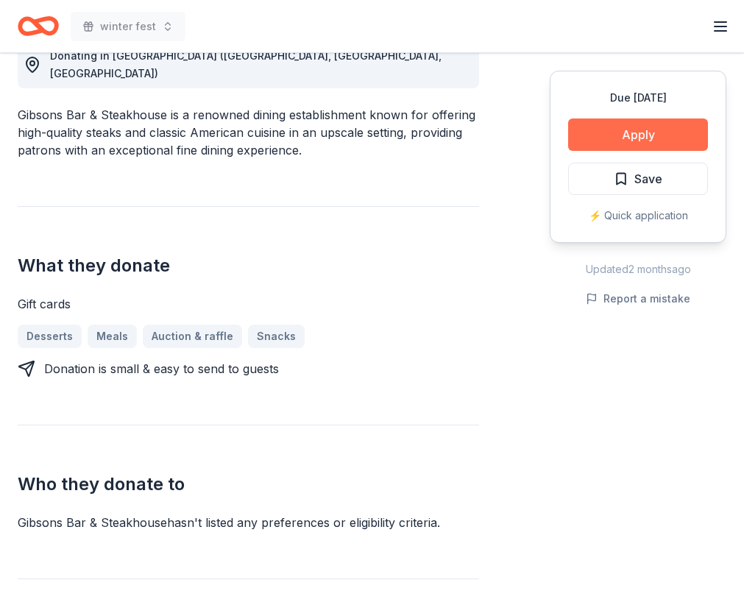
click at [628, 133] on button "Apply" at bounding box center [638, 134] width 140 height 32
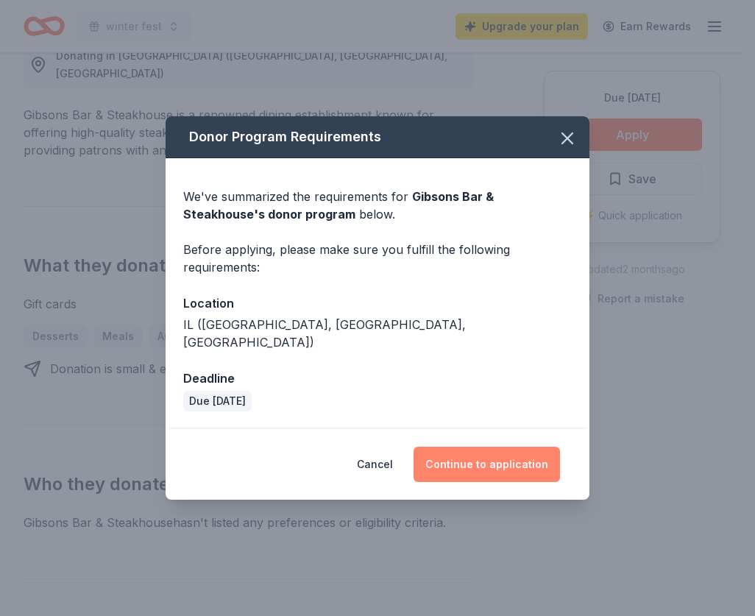
click at [487, 464] on button "Continue to application" at bounding box center [487, 464] width 146 height 35
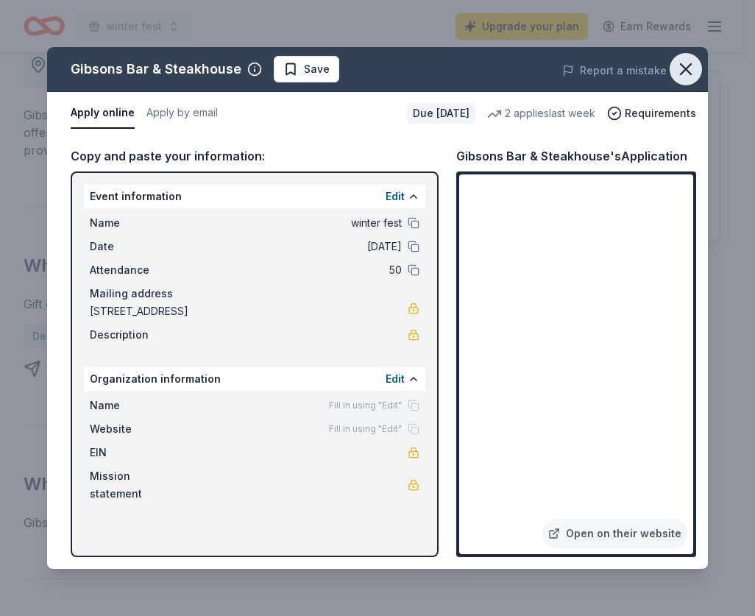
click at [692, 75] on icon "button" at bounding box center [685, 69] width 21 height 21
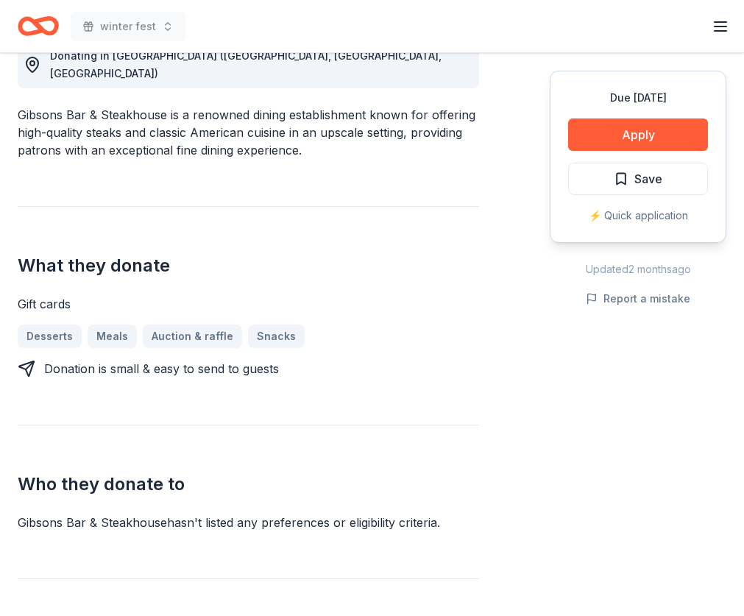
scroll to position [0, 0]
